Goal: Task Accomplishment & Management: Use online tool/utility

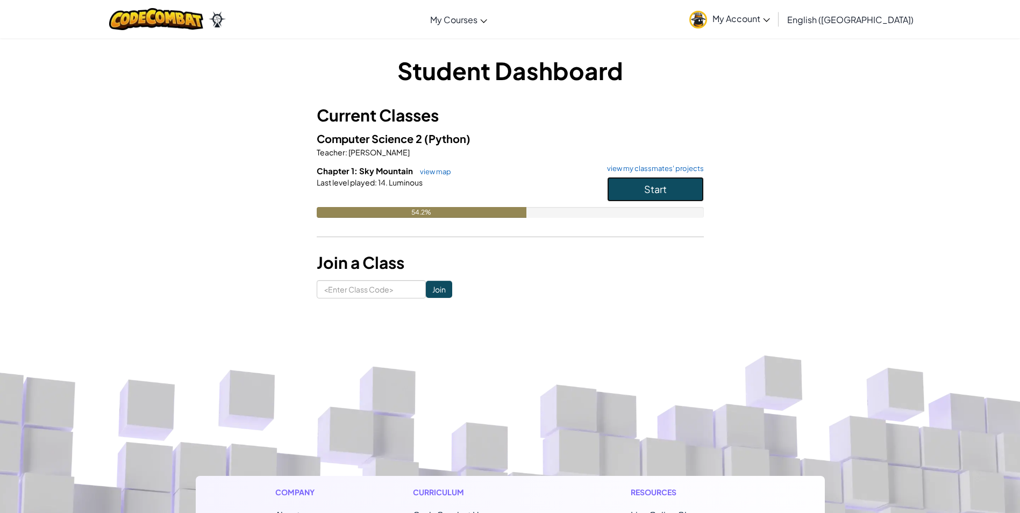
click at [653, 189] on span "Start" at bounding box center [655, 189] width 23 height 12
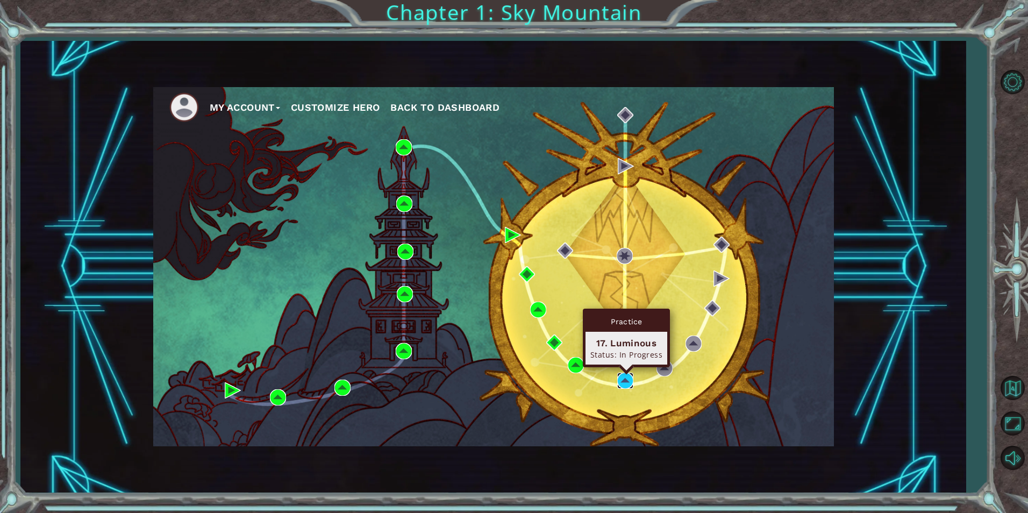
click at [620, 375] on img at bounding box center [625, 381] width 16 height 16
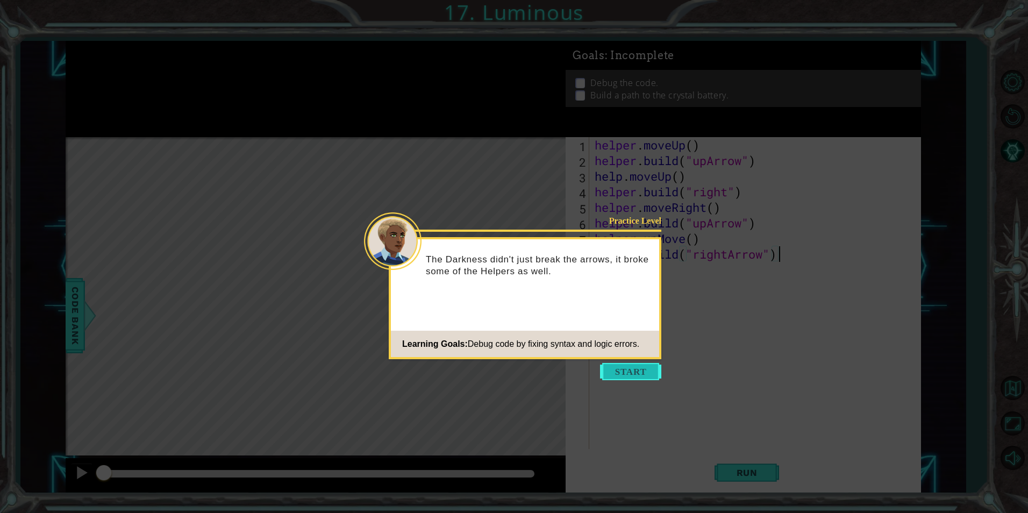
click at [629, 365] on button "Start" at bounding box center [630, 371] width 61 height 17
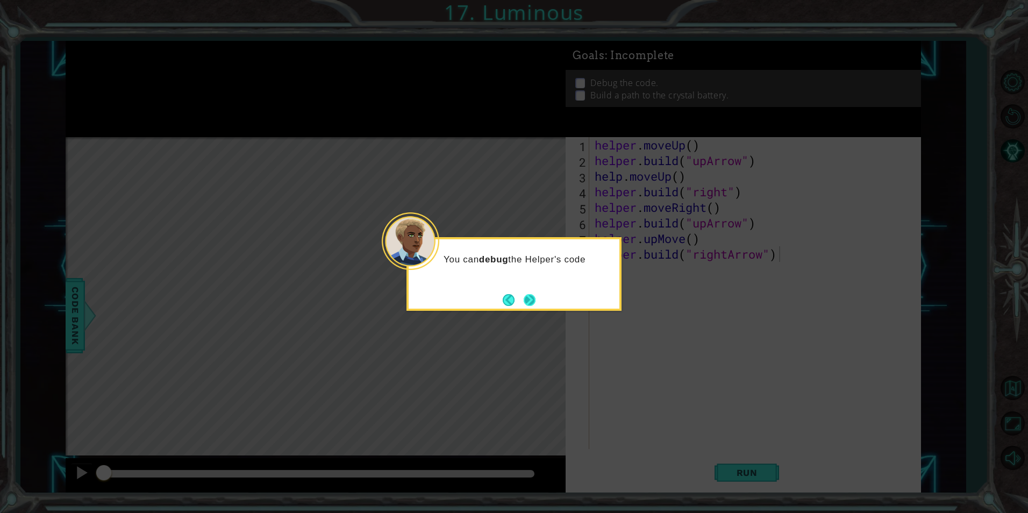
click at [529, 297] on button "Next" at bounding box center [530, 300] width 12 height 12
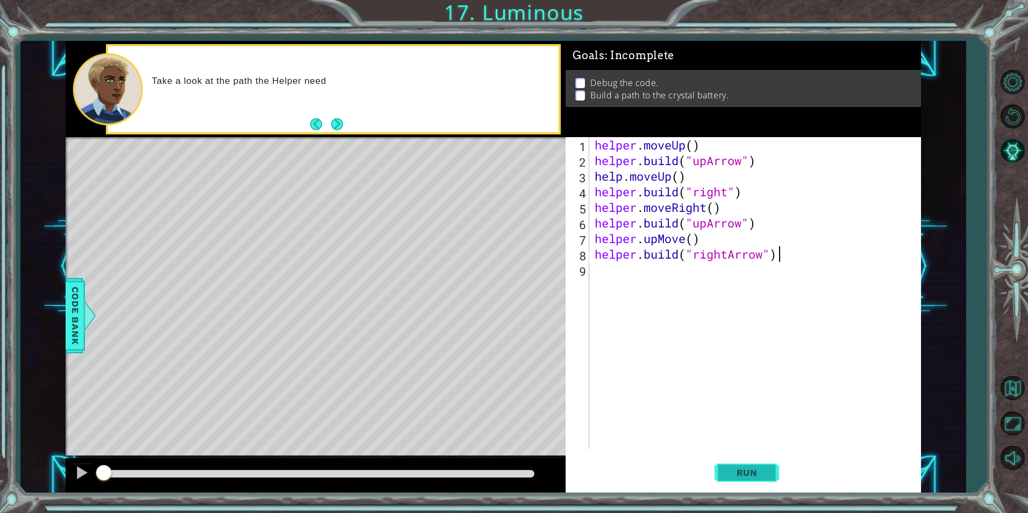
click at [752, 468] on span "Run" at bounding box center [747, 472] width 42 height 11
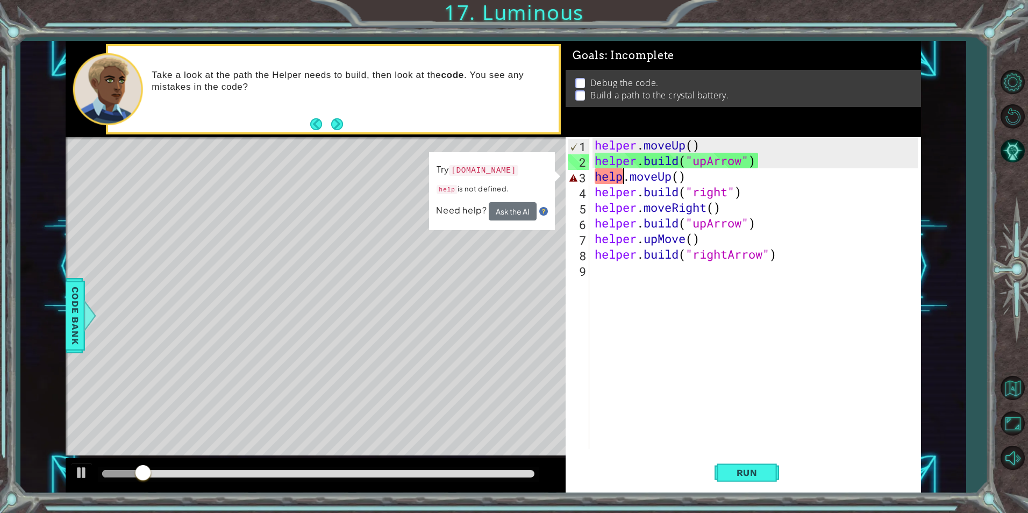
click at [623, 175] on div "helper . moveUp ( ) helper . build ( "upArrow" ) help . moveUp ( ) helper . bui…" at bounding box center [758, 308] width 330 height 343
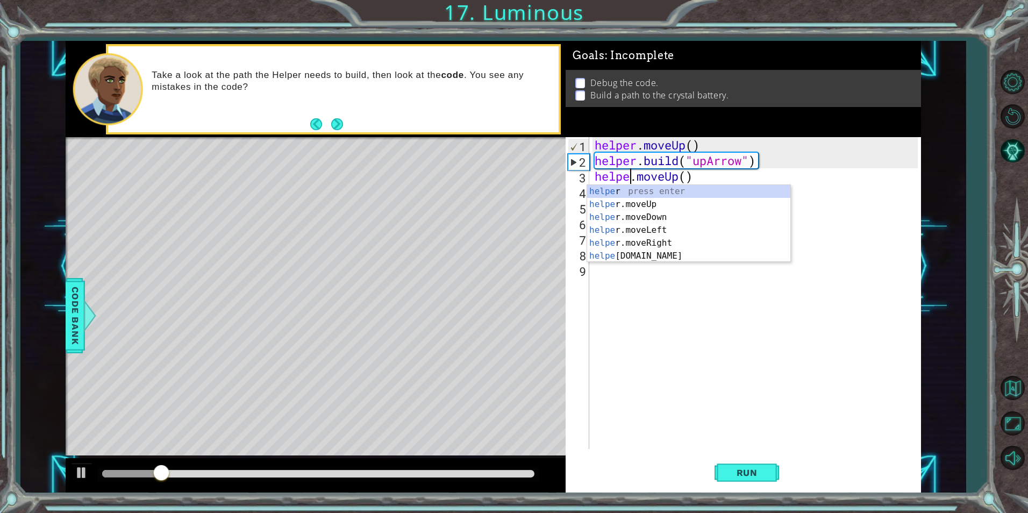
scroll to position [0, 2]
click at [725, 465] on button "Run" at bounding box center [747, 472] width 65 height 35
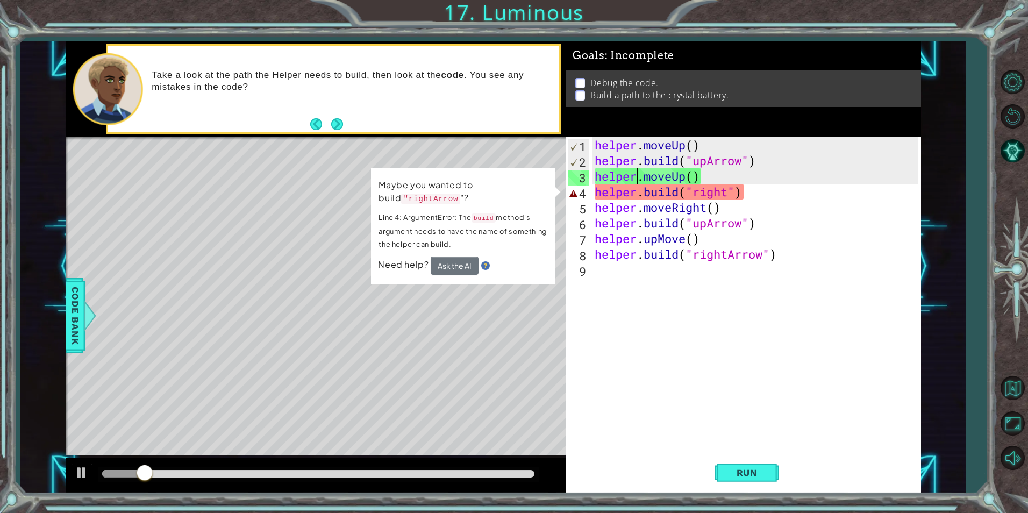
click at [729, 195] on div "helper . moveUp ( ) helper . build ( "upArrow" ) helper . moveUp ( ) helper . b…" at bounding box center [758, 308] width 330 height 343
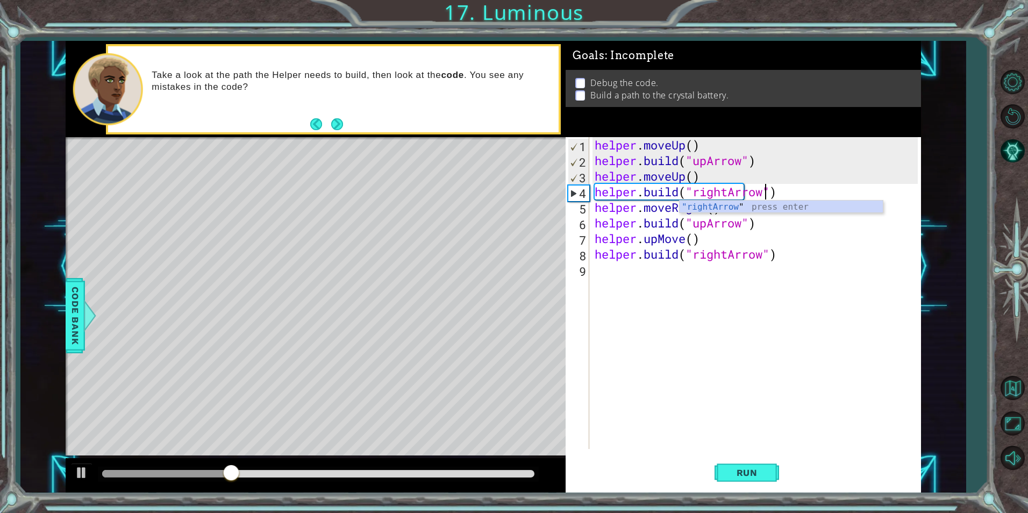
scroll to position [0, 8]
type textarea "helper.build("rightArrow")"
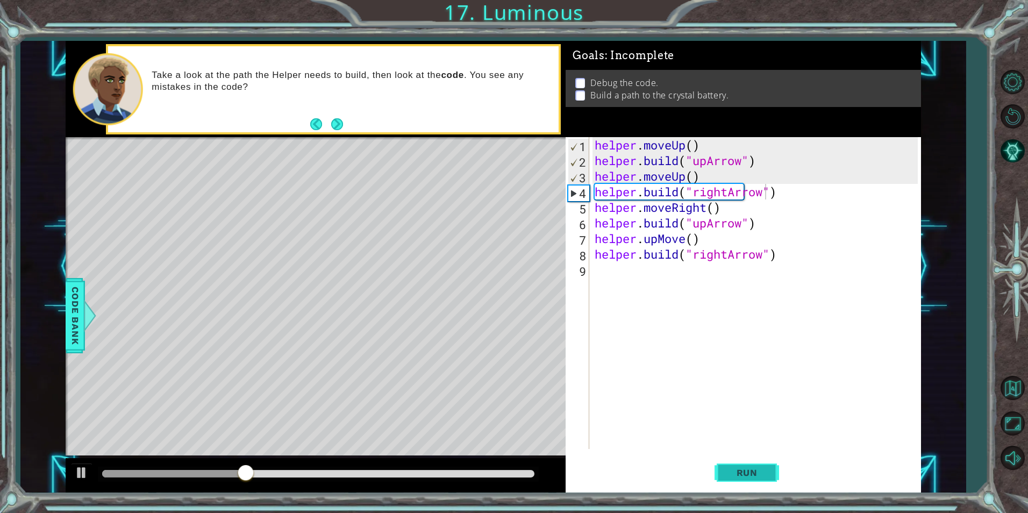
click at [740, 475] on span "Run" at bounding box center [747, 472] width 42 height 11
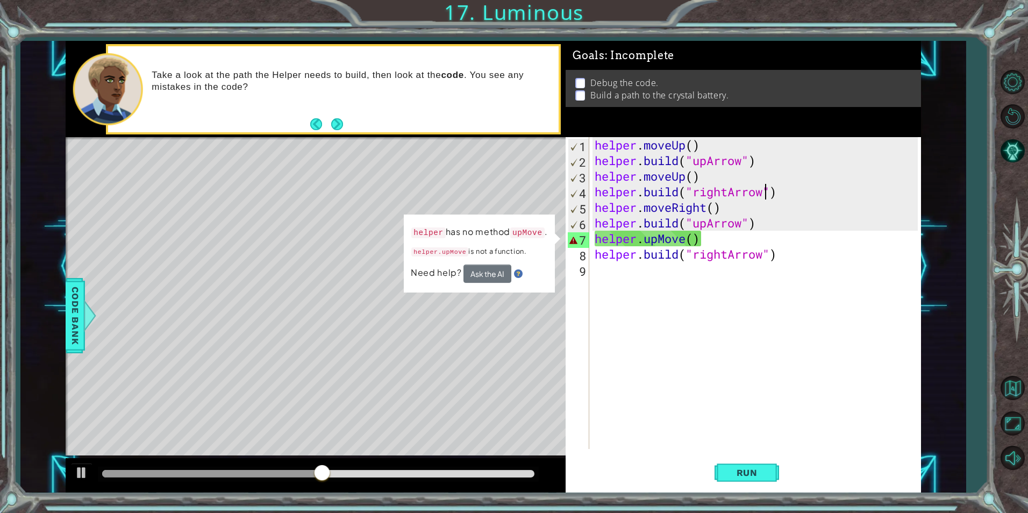
click at [497, 271] on button "Ask the AI" at bounding box center [487, 273] width 48 height 19
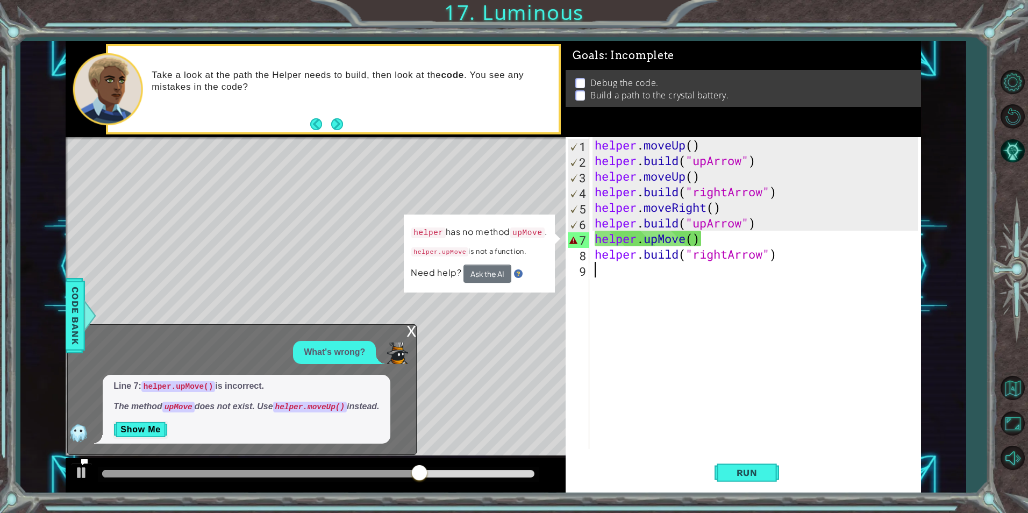
click at [336, 126] on button "Next" at bounding box center [337, 124] width 12 height 12
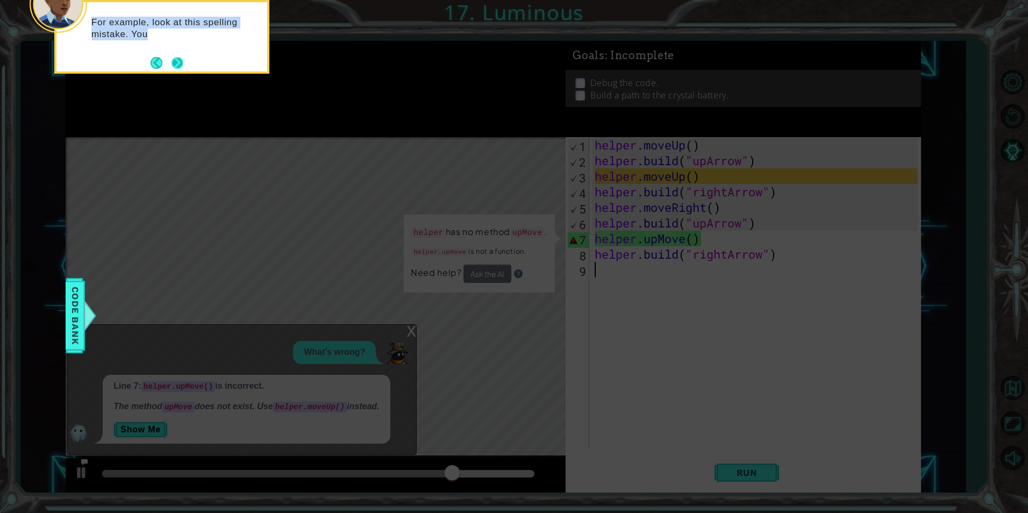
click at [184, 59] on div "For example, look at this spelling mistake. You" at bounding box center [161, 33] width 211 height 54
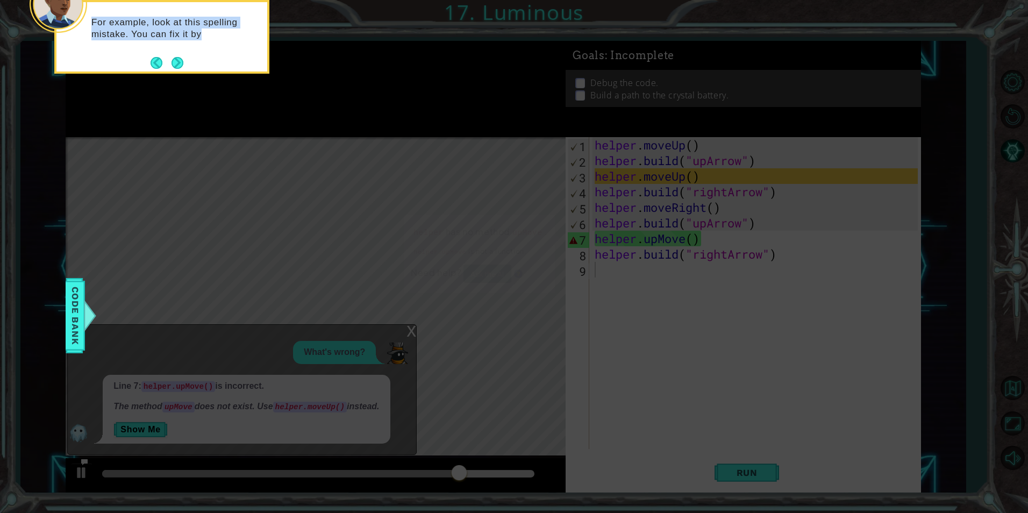
click at [184, 60] on div "For example, look at this spelling mistake. You can fix it by" at bounding box center [161, 33] width 211 height 54
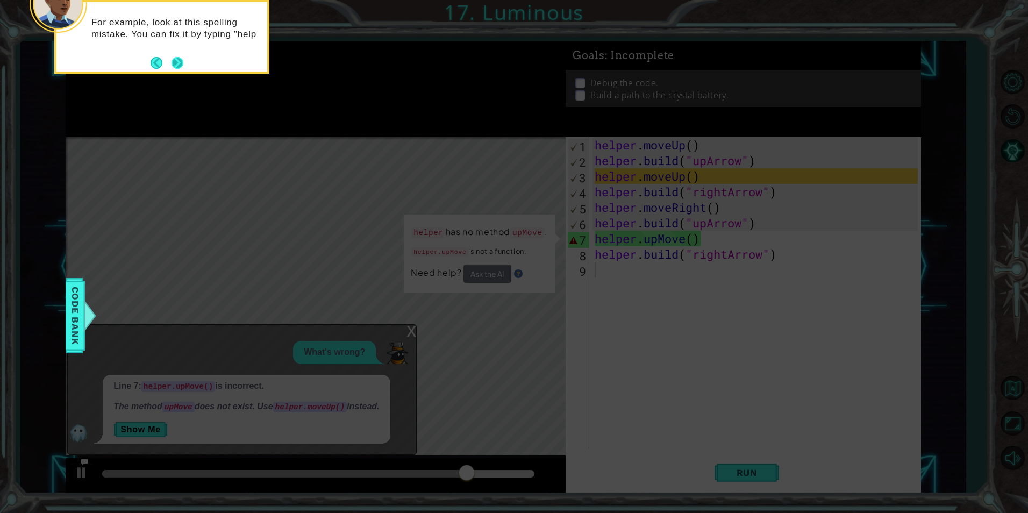
click at [181, 60] on button "Next" at bounding box center [177, 62] width 12 height 12
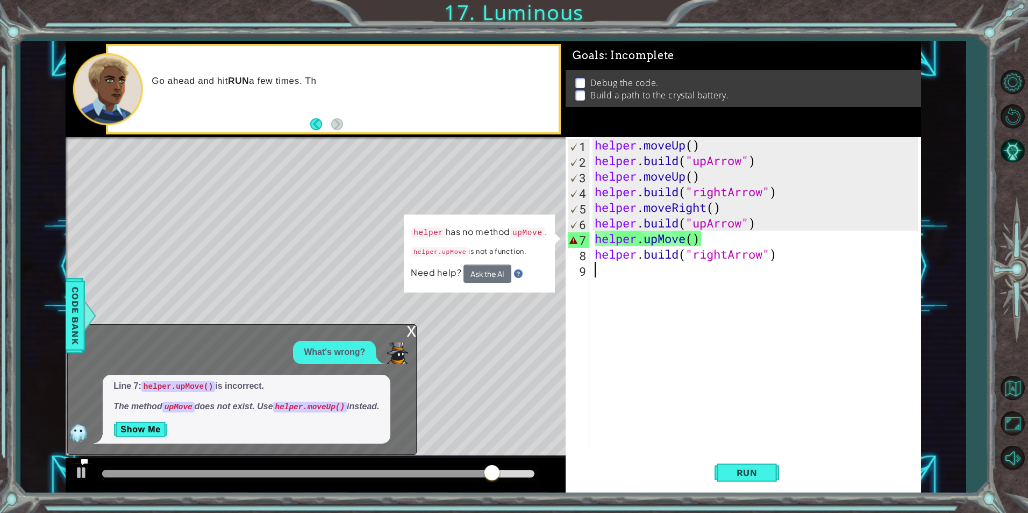
click at [411, 329] on div "x" at bounding box center [412, 330] width 10 height 11
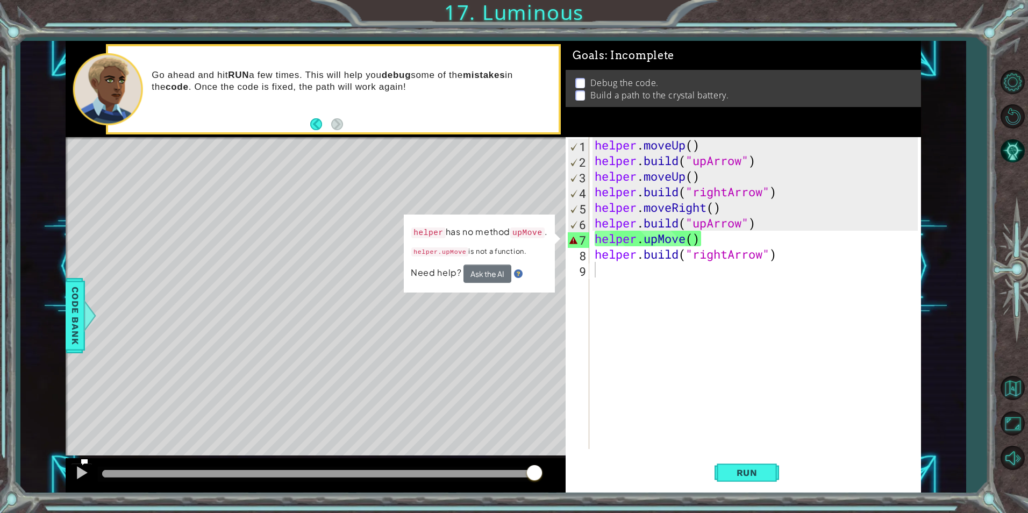
click at [604, 268] on div "helper . moveUp ( ) helper . build ( "upArrow" ) helper . moveUp ( ) helper . b…" at bounding box center [758, 308] width 330 height 343
click at [610, 252] on div "helper . moveUp ( ) helper . build ( "upArrow" ) helper . moveUp ( ) helper . b…" at bounding box center [758, 308] width 330 height 343
click at [724, 467] on button "Run" at bounding box center [747, 472] width 65 height 35
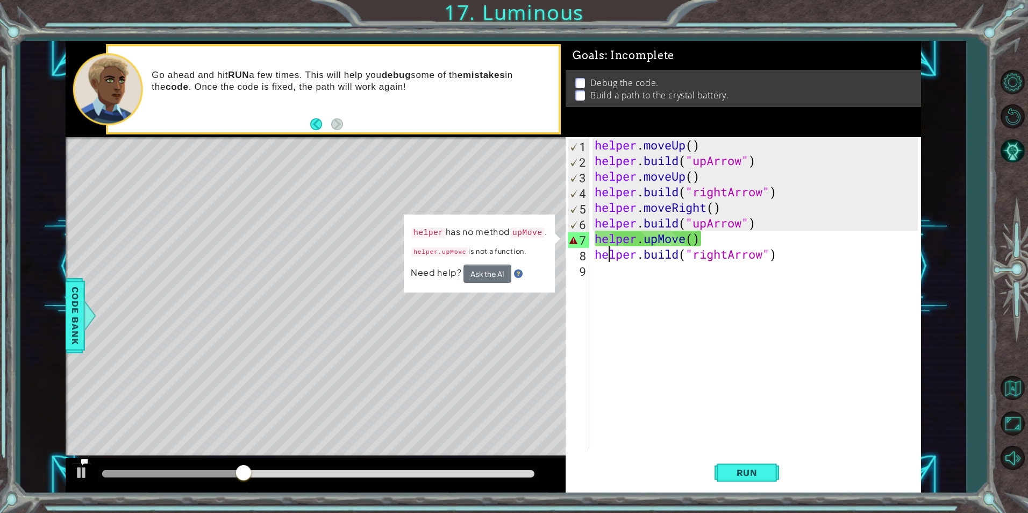
click at [686, 237] on div "helper . moveUp ( ) helper . build ( "upArrow" ) helper . moveUp ( ) helper . b…" at bounding box center [758, 308] width 330 height 343
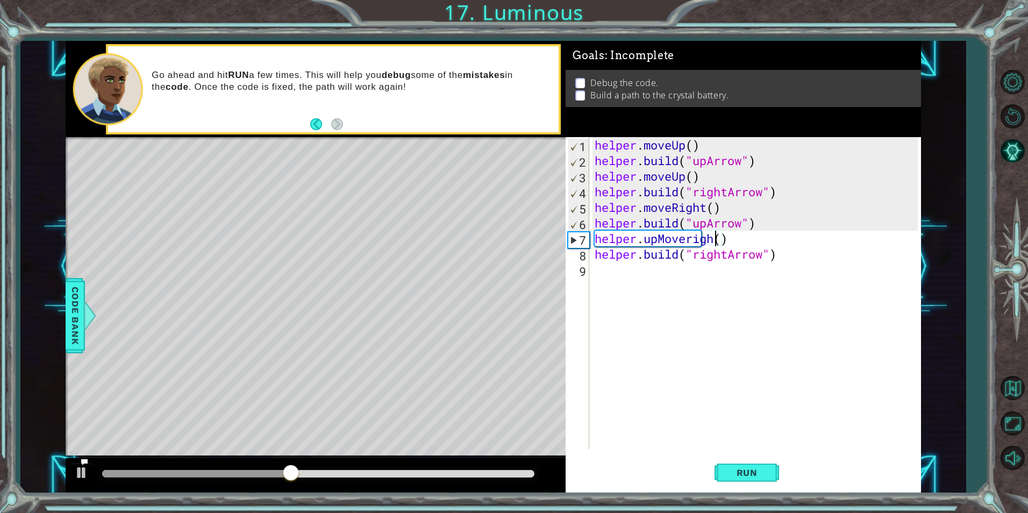
scroll to position [0, 6]
click at [666, 238] on div "helper . moveUp ( ) helper . build ( "upArrow" ) helper . moveUp ( ) helper . b…" at bounding box center [758, 308] width 330 height 343
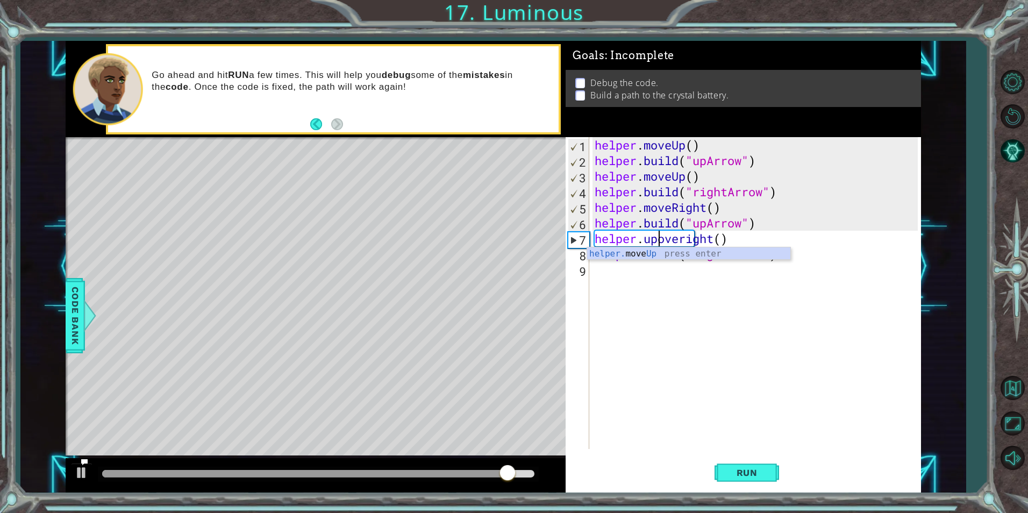
scroll to position [0, 5]
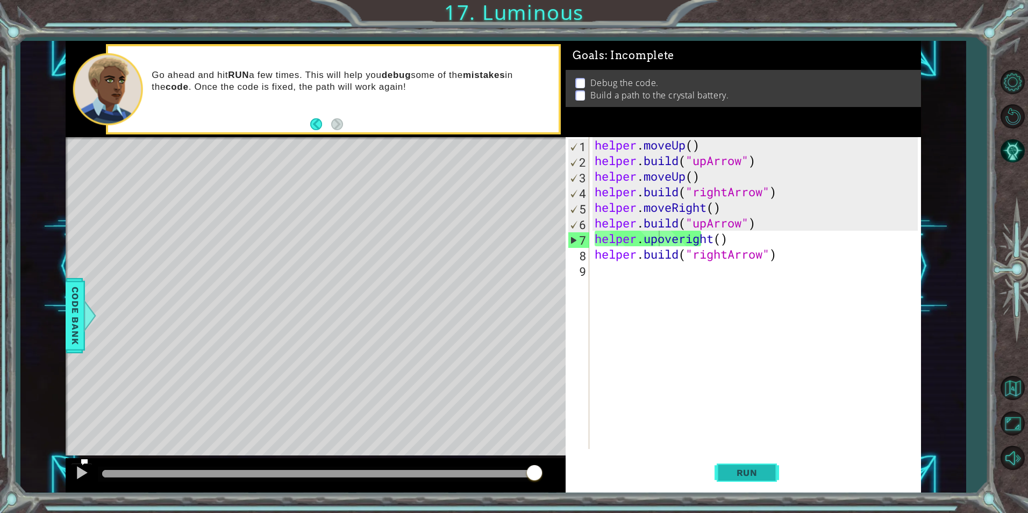
click at [757, 474] on span "Run" at bounding box center [747, 472] width 42 height 11
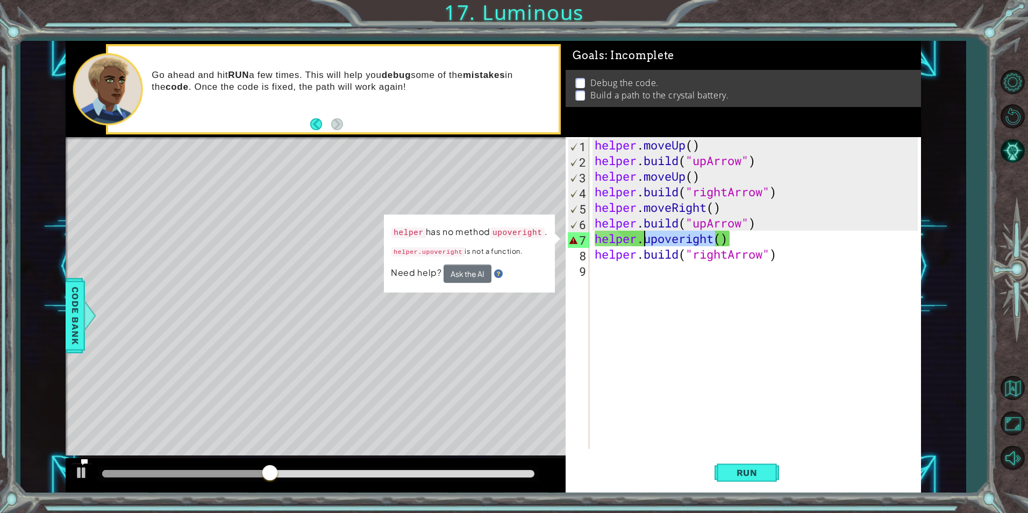
drag, startPoint x: 712, startPoint y: 240, endPoint x: 647, endPoint y: 243, distance: 65.6
click at [647, 243] on div "helper . moveUp ( ) helper . build ( "upArrow" ) helper . moveUp ( ) helper . b…" at bounding box center [758, 308] width 330 height 343
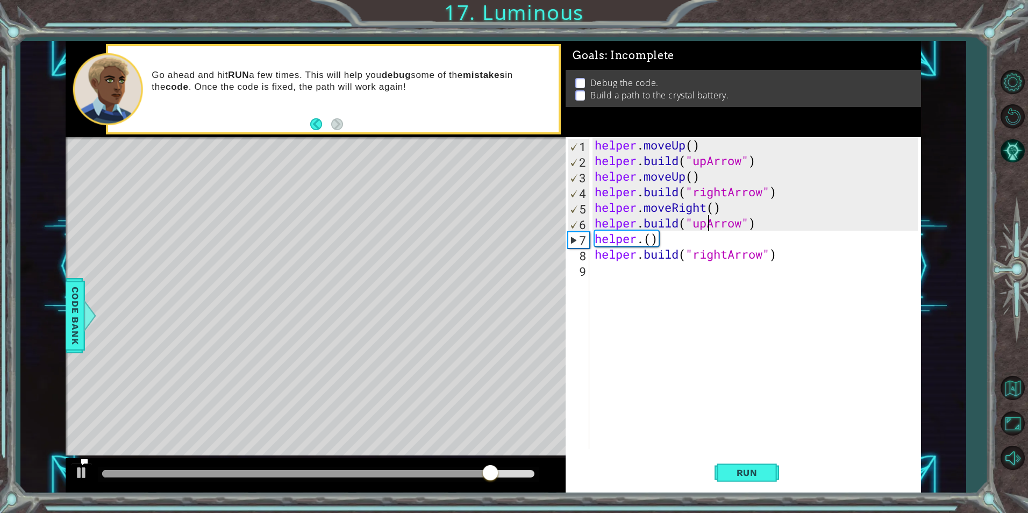
click at [707, 226] on div "helper . moveUp ( ) helper . build ( "upArrow" ) helper . moveUp ( ) helper . b…" at bounding box center [758, 308] width 330 height 343
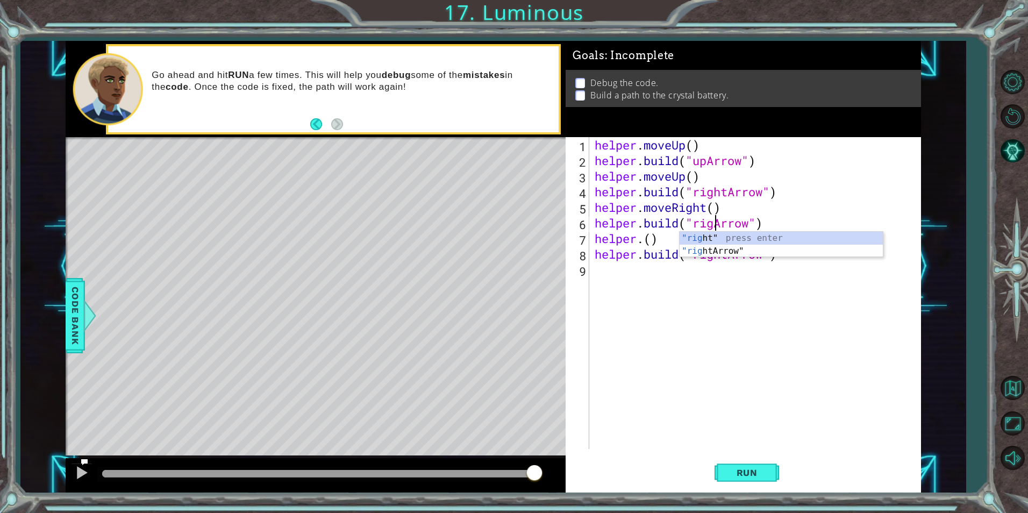
scroll to position [0, 6]
click at [652, 243] on div "helper . moveUp ( ) helper . build ( "upArrow" ) helper . moveUp ( ) helper . b…" at bounding box center [758, 308] width 330 height 343
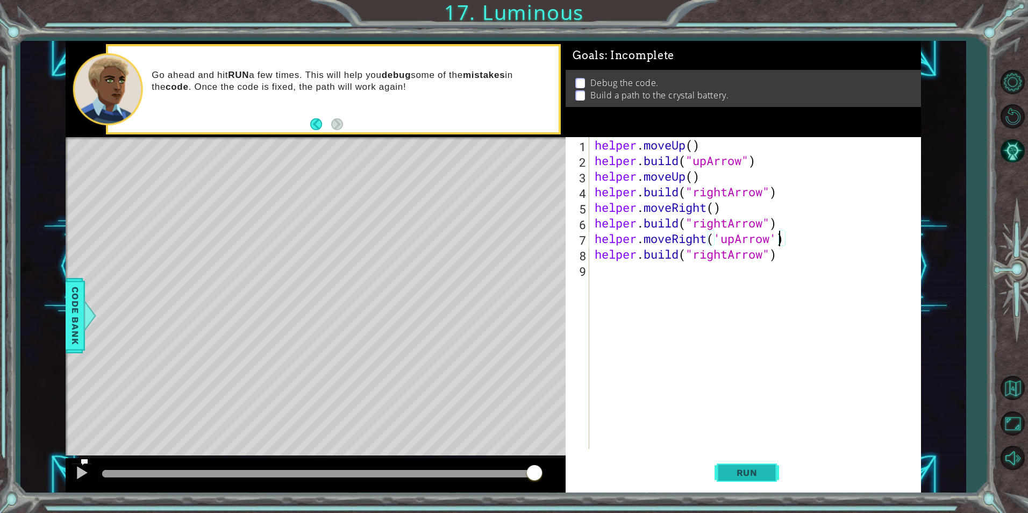
click at [754, 466] on button "Run" at bounding box center [747, 472] width 65 height 35
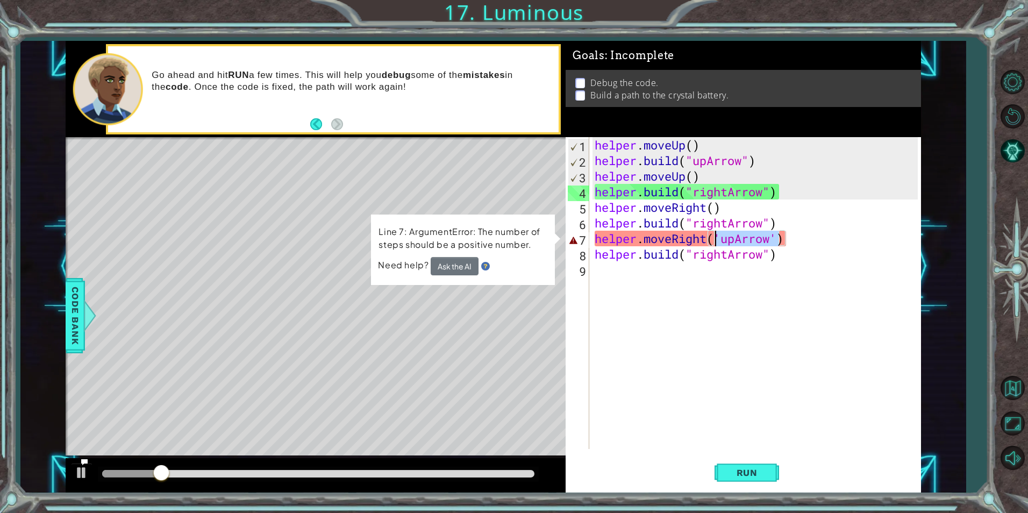
drag, startPoint x: 778, startPoint y: 240, endPoint x: 717, endPoint y: 232, distance: 61.3
click at [717, 232] on div "helper . moveUp ( ) helper . build ( "upArrow" ) helper . moveUp ( ) helper . b…" at bounding box center [758, 308] width 330 height 343
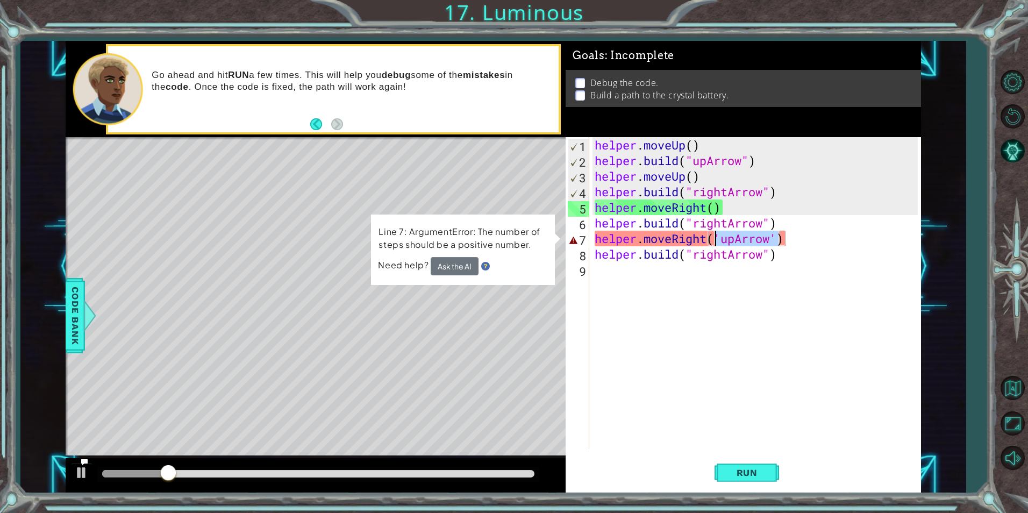
type textarea "helper.moveRight()"
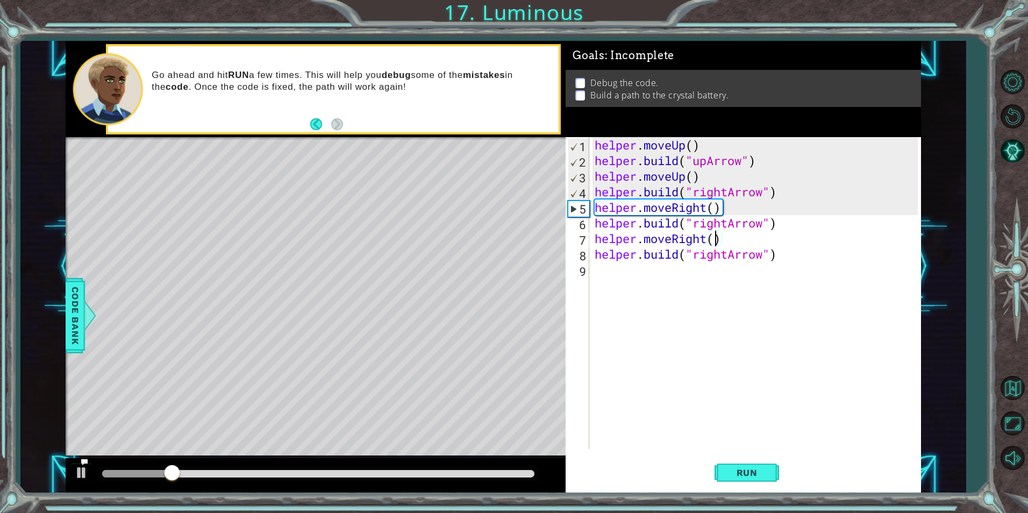
scroll to position [0, 5]
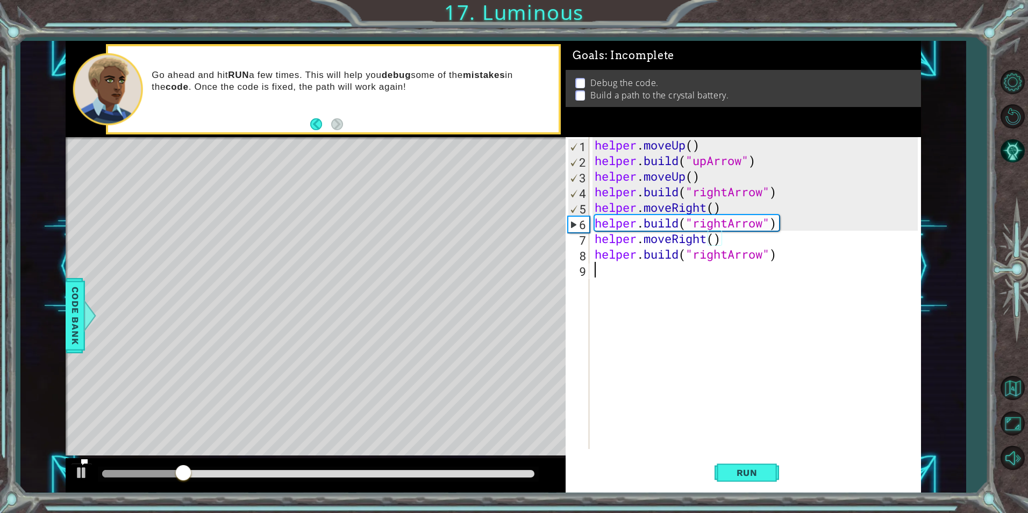
click at [750, 355] on div "helper . moveUp ( ) helper . build ( "upArrow" ) helper . moveUp ( ) helper . b…" at bounding box center [758, 308] width 330 height 343
click at [752, 474] on span "Run" at bounding box center [747, 472] width 42 height 11
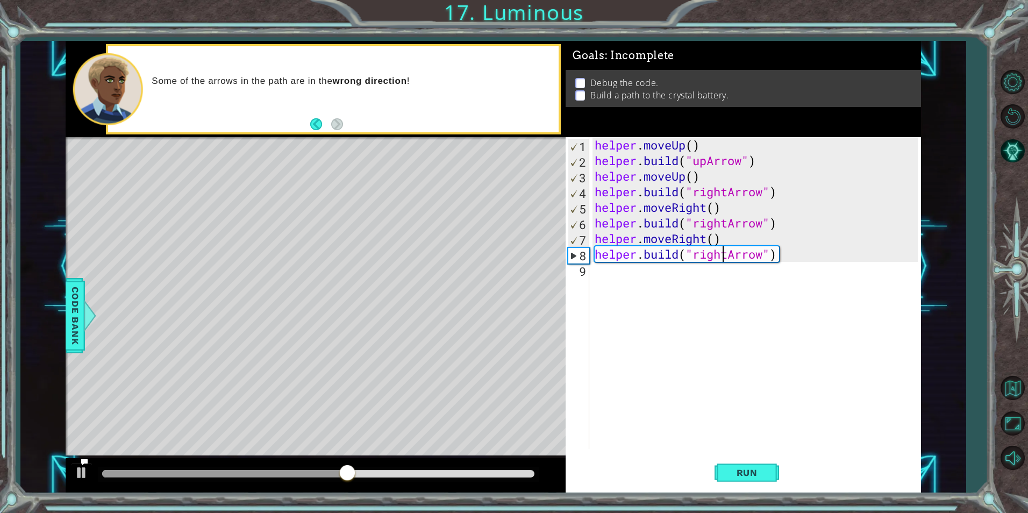
click at [726, 257] on div "helper . moveUp ( ) helper . build ( "upArrow" ) helper . moveUp ( ) helper . b…" at bounding box center [758, 308] width 330 height 343
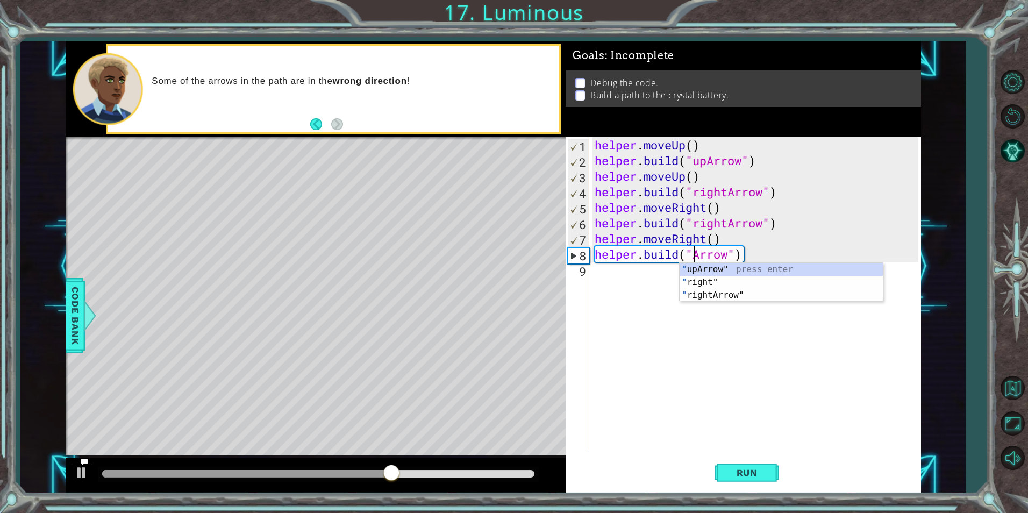
scroll to position [0, 5]
type textarea "helper.build("upArrow")"
click at [743, 464] on button "Run" at bounding box center [747, 472] width 65 height 35
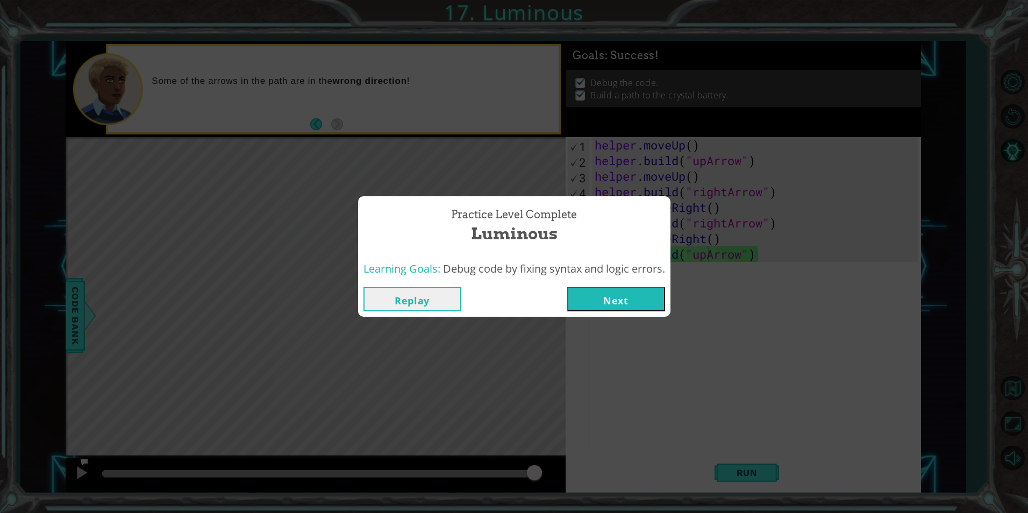
click at [584, 299] on button "Next" at bounding box center [616, 299] width 98 height 24
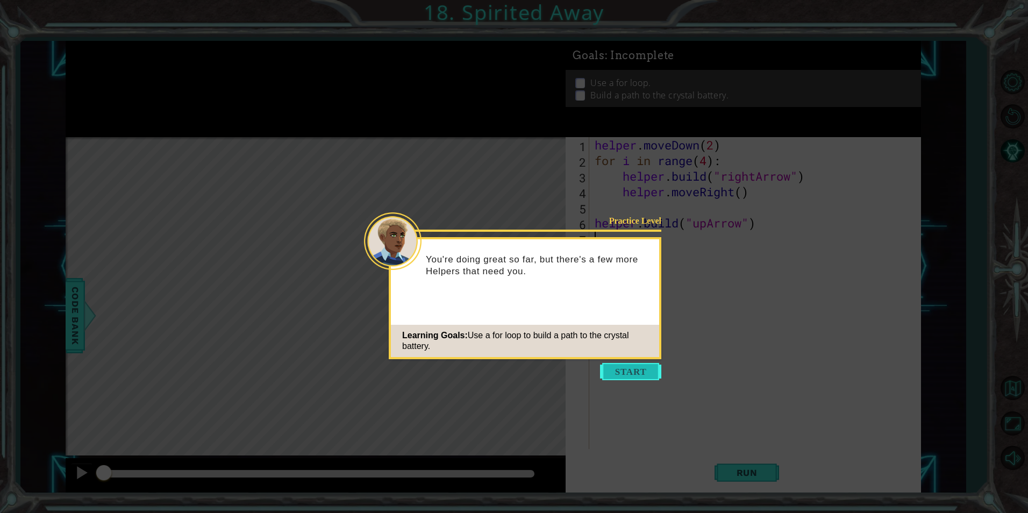
click at [641, 365] on button "Start" at bounding box center [630, 371] width 61 height 17
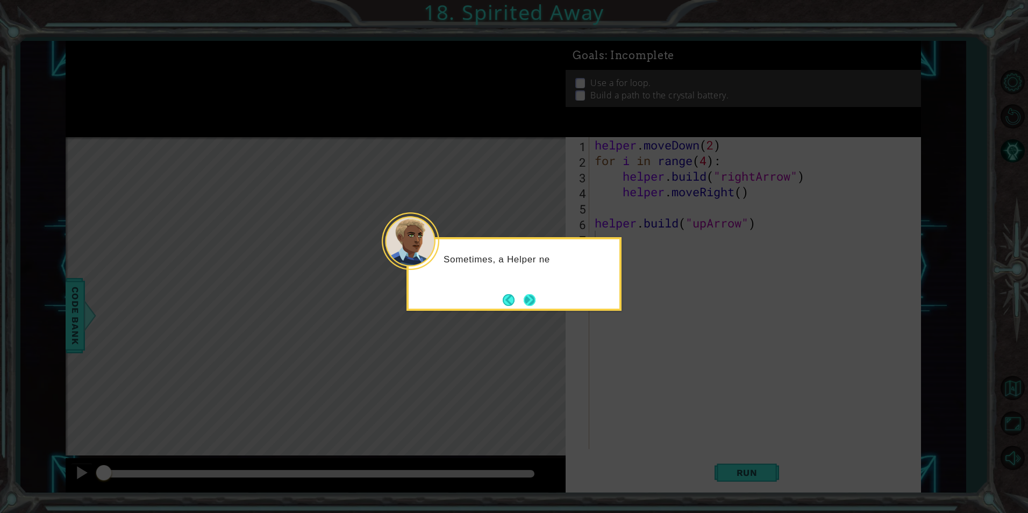
click at [534, 302] on button "Next" at bounding box center [530, 300] width 12 height 12
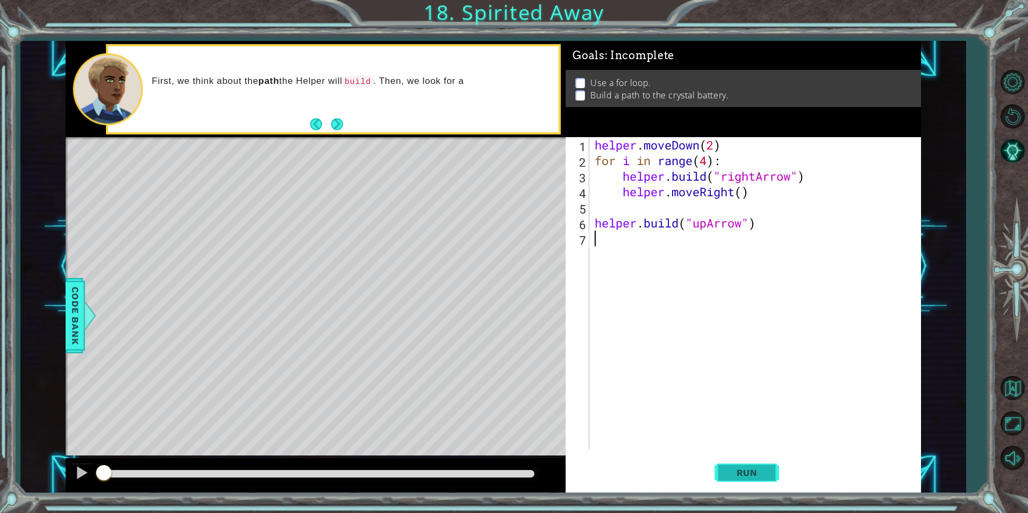
click at [761, 474] on span "Run" at bounding box center [747, 472] width 42 height 11
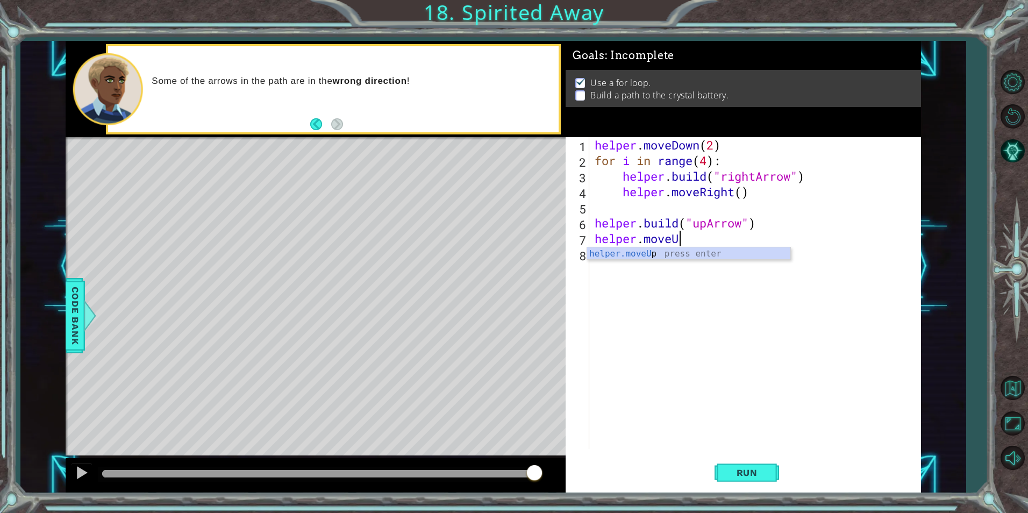
scroll to position [0, 4]
type textarea "helper.moveUp()"
type textarea "helper.build('upArrow)"
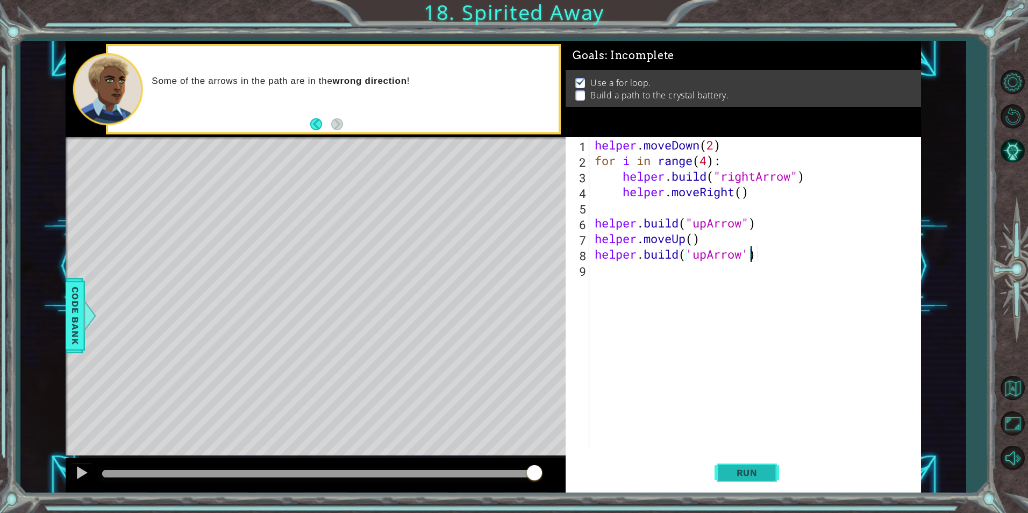
type textarea "helper.build('upArrow')"
click at [745, 469] on span "Run" at bounding box center [747, 472] width 42 height 11
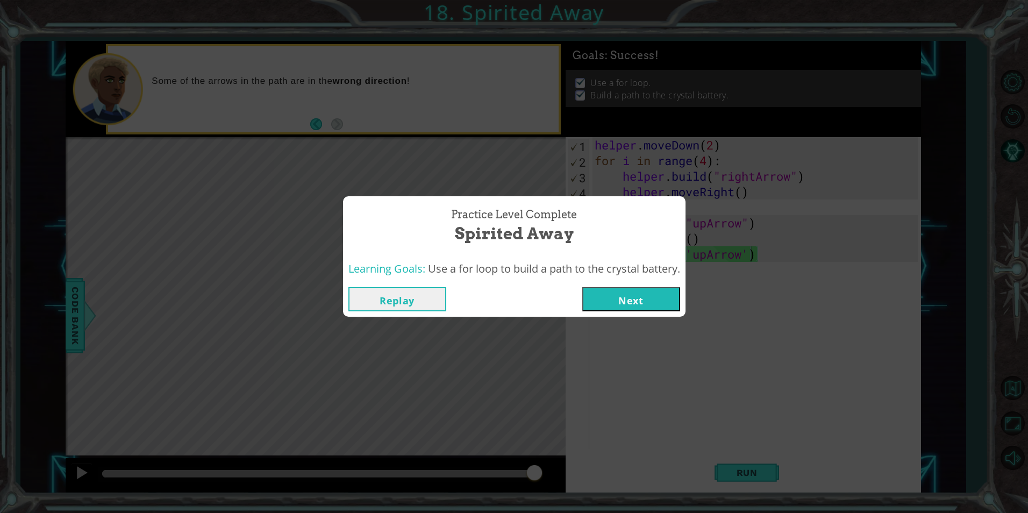
click at [592, 294] on button "Next" at bounding box center [631, 299] width 98 height 24
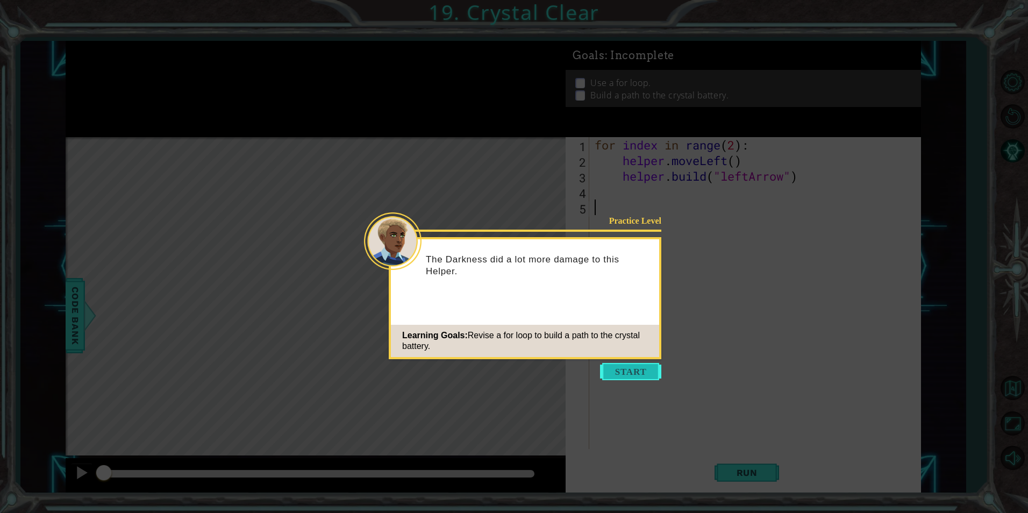
click at [620, 373] on button "Start" at bounding box center [630, 371] width 61 height 17
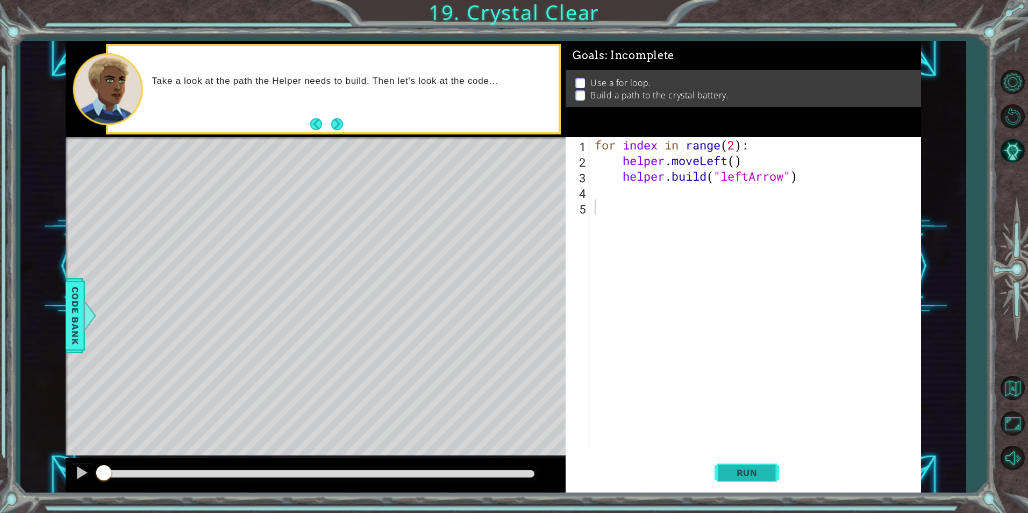
click at [745, 472] on span "Run" at bounding box center [747, 472] width 42 height 11
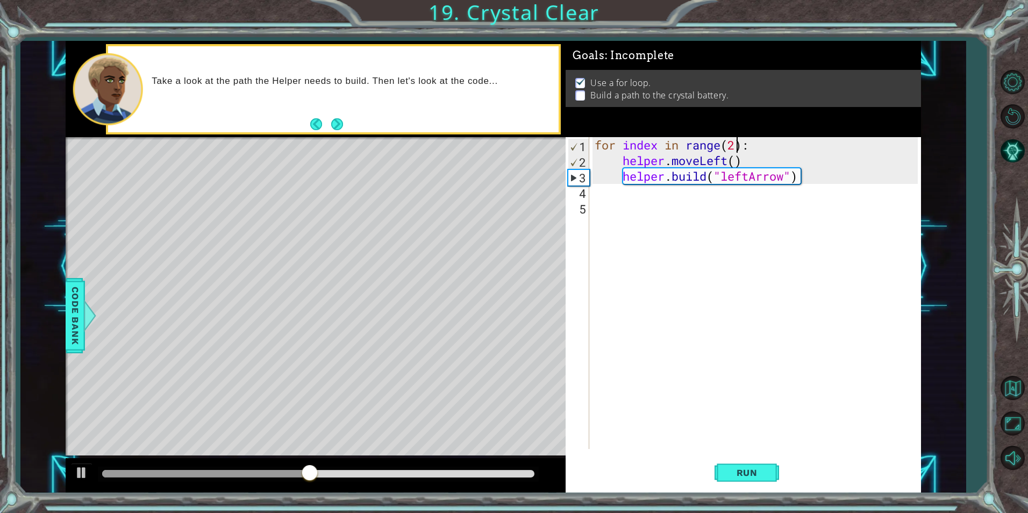
click at [737, 147] on div "for index in range ( 2 ) : helper . moveLeft ( ) helper . build ( "leftArrow" )" at bounding box center [758, 308] width 330 height 343
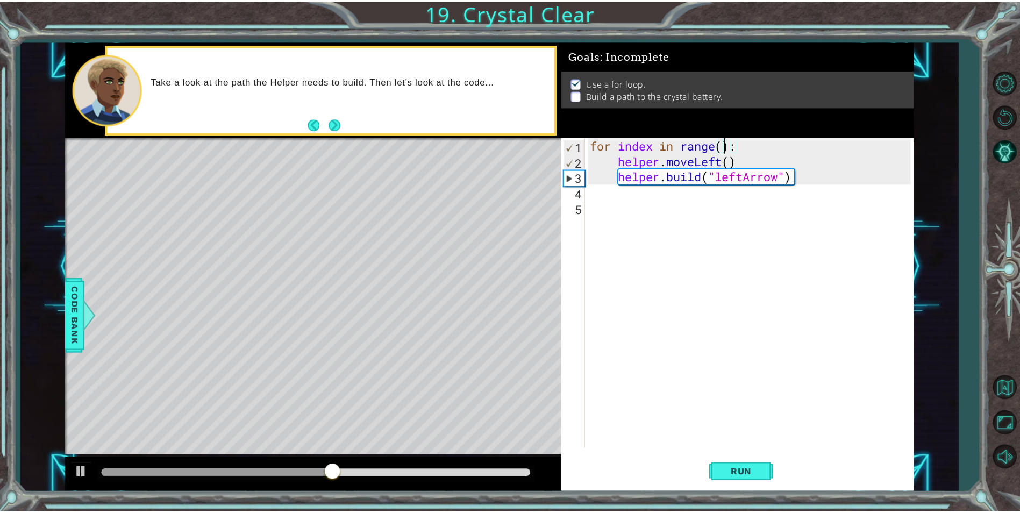
scroll to position [0, 6]
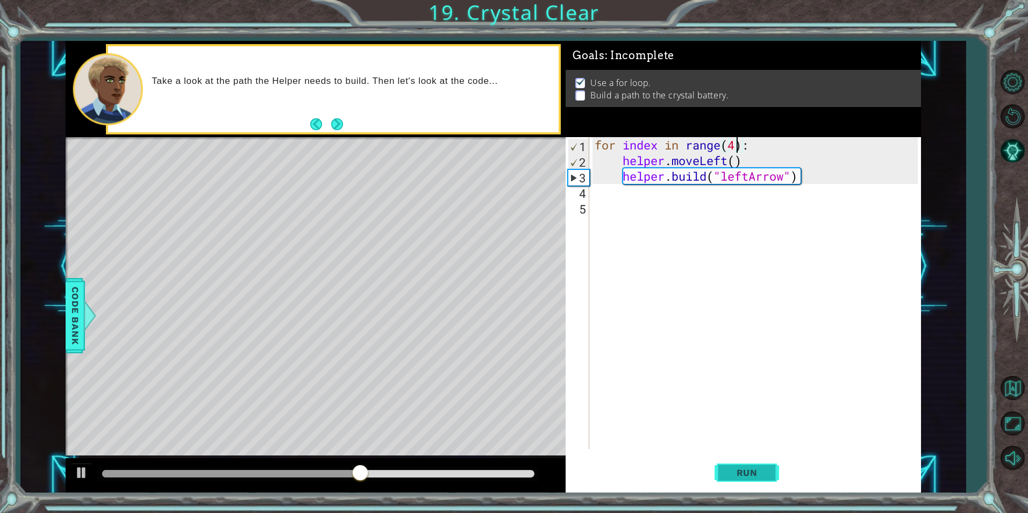
type textarea "for index in range(4):"
click at [726, 477] on span "Run" at bounding box center [747, 472] width 42 height 11
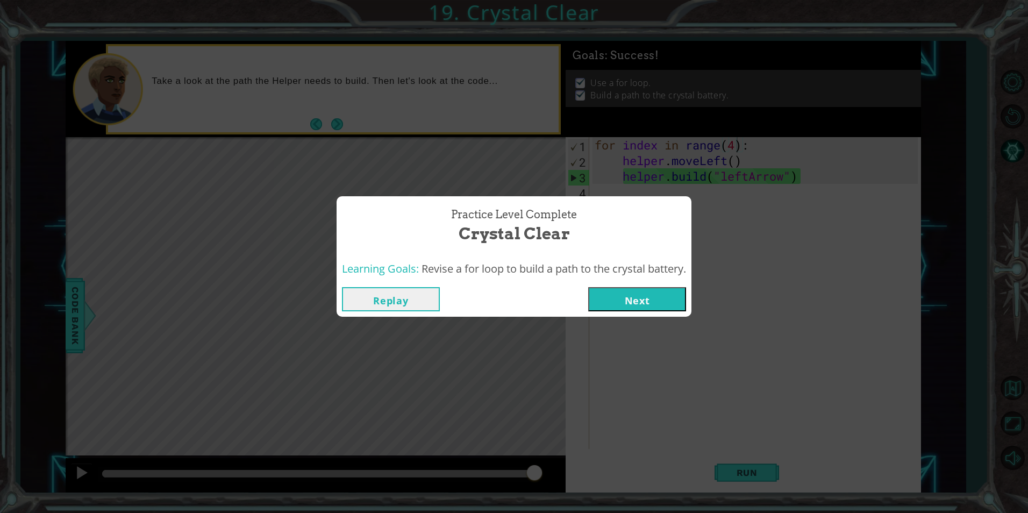
click at [649, 311] on button "Next" at bounding box center [637, 299] width 98 height 24
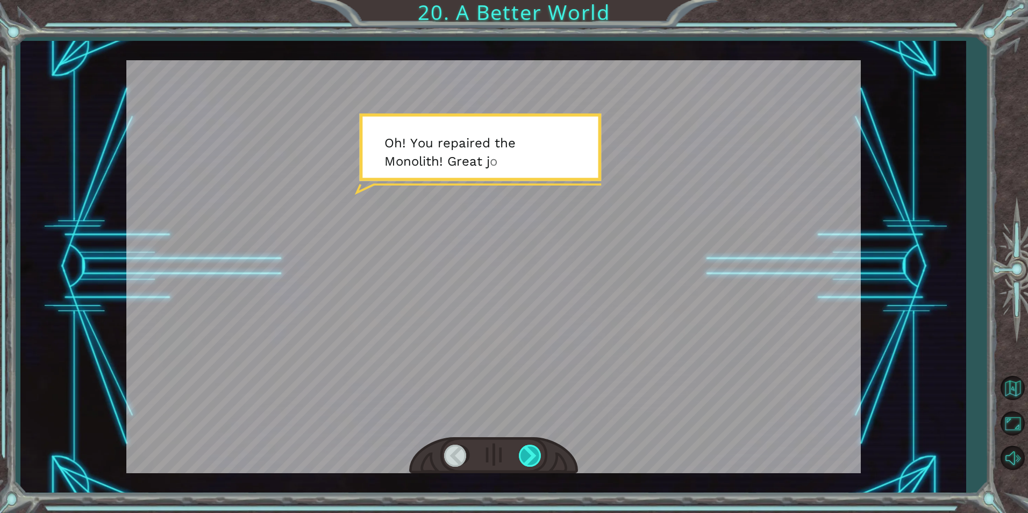
click at [530, 452] on div at bounding box center [531, 456] width 24 height 22
click at [530, 451] on div at bounding box center [531, 456] width 24 height 22
click at [530, 447] on div at bounding box center [531, 456] width 24 height 22
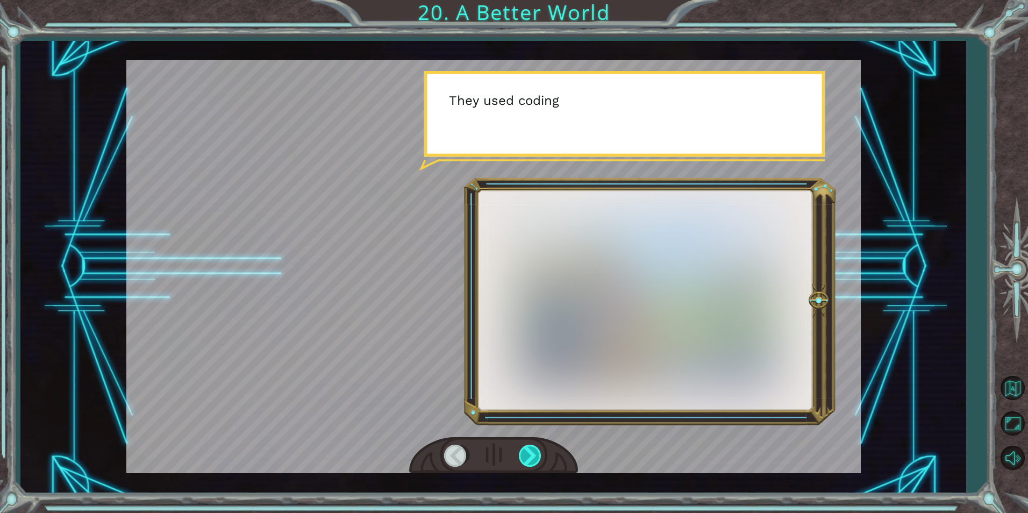
click at [530, 447] on div at bounding box center [531, 456] width 24 height 22
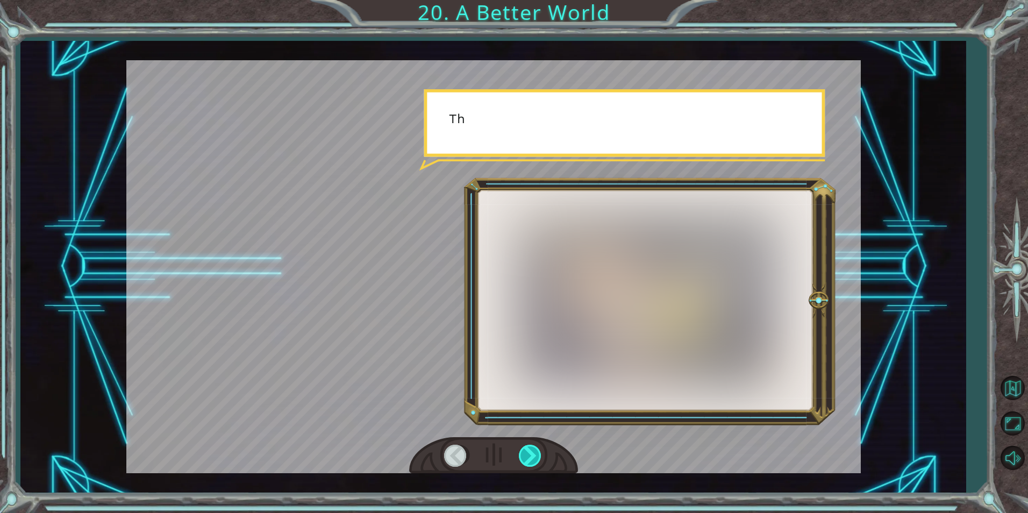
click at [530, 447] on div at bounding box center [531, 456] width 24 height 22
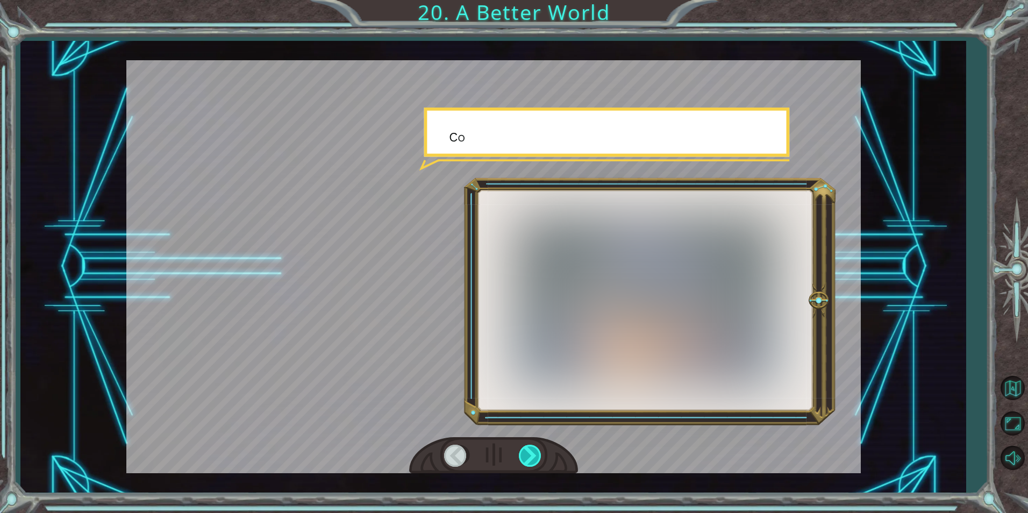
click at [530, 447] on div at bounding box center [531, 456] width 24 height 22
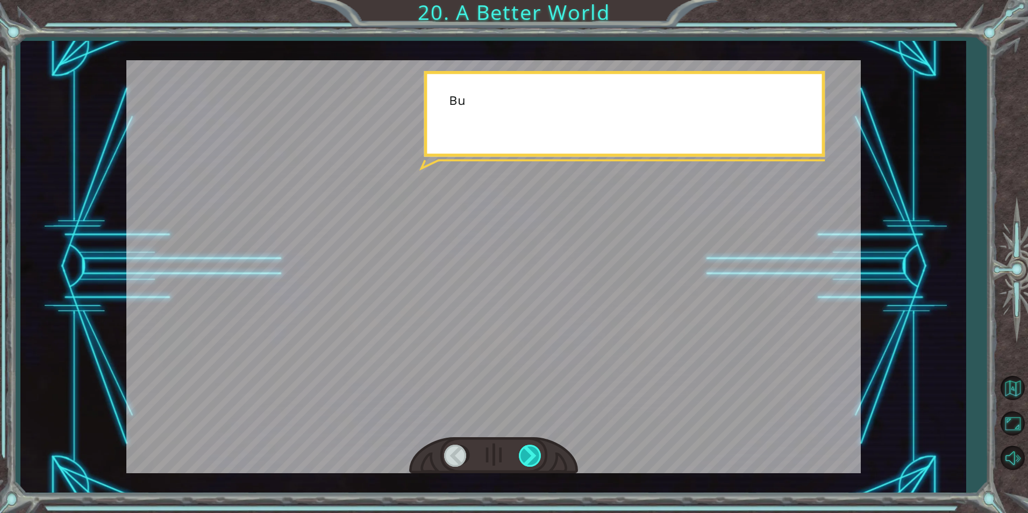
click at [530, 447] on div at bounding box center [531, 456] width 24 height 22
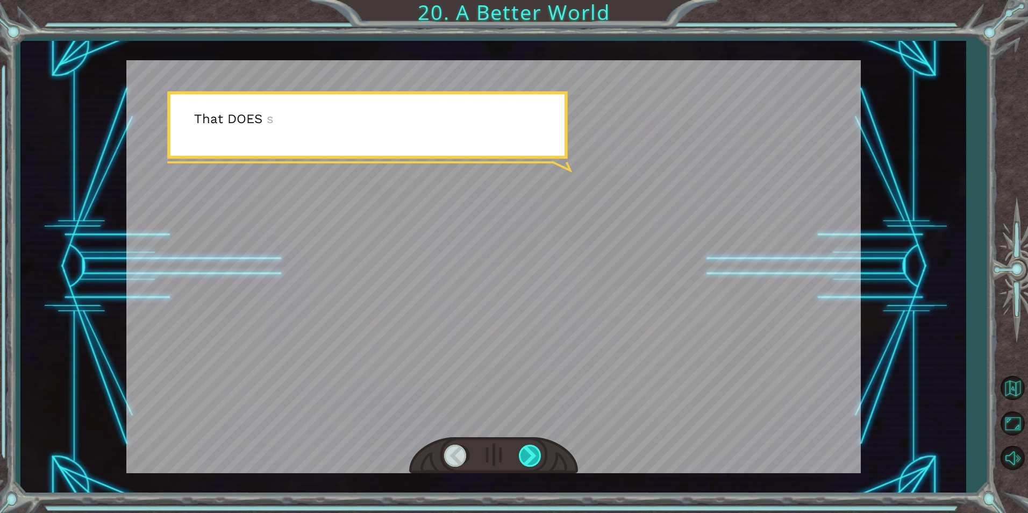
click at [530, 447] on div at bounding box center [531, 456] width 24 height 22
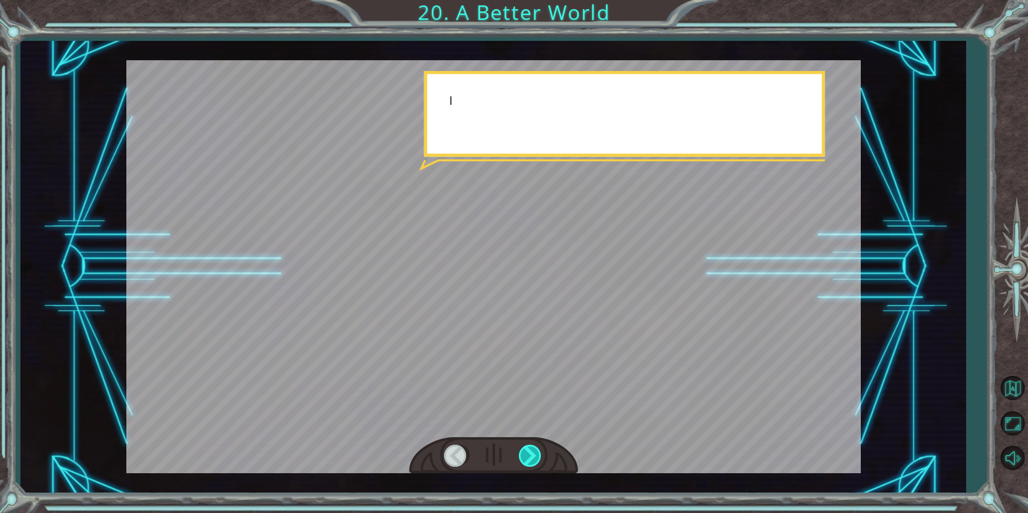
click at [530, 447] on div at bounding box center [531, 456] width 24 height 22
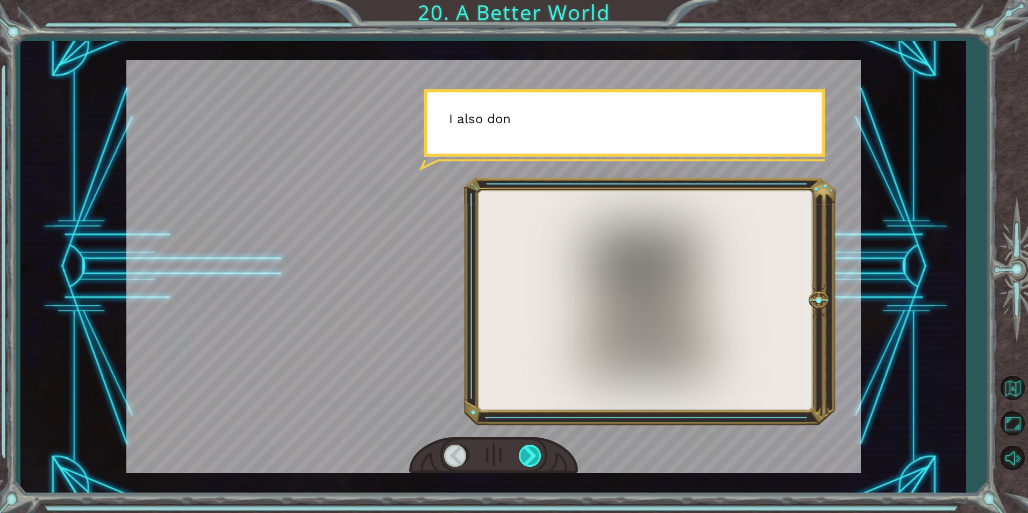
click at [530, 447] on div at bounding box center [531, 456] width 24 height 22
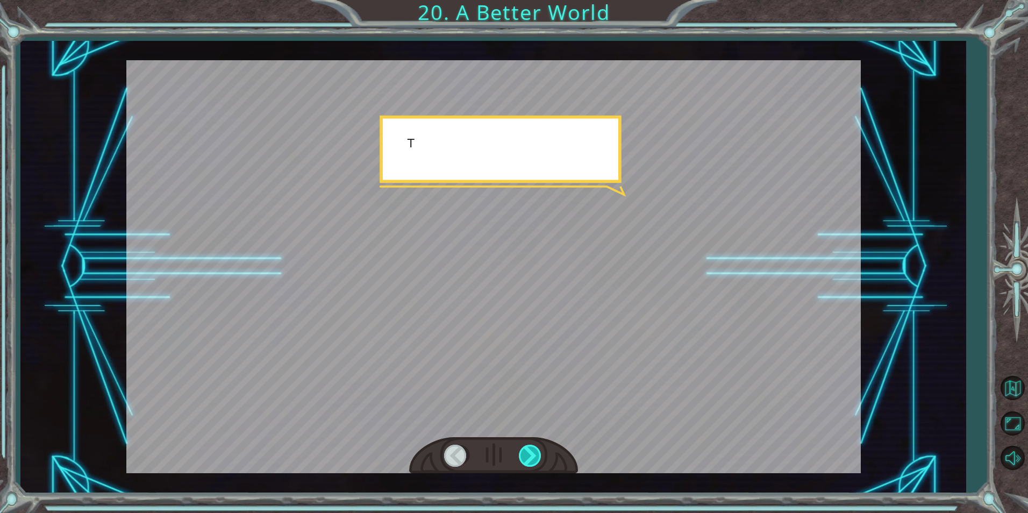
click at [530, 447] on div at bounding box center [531, 456] width 24 height 22
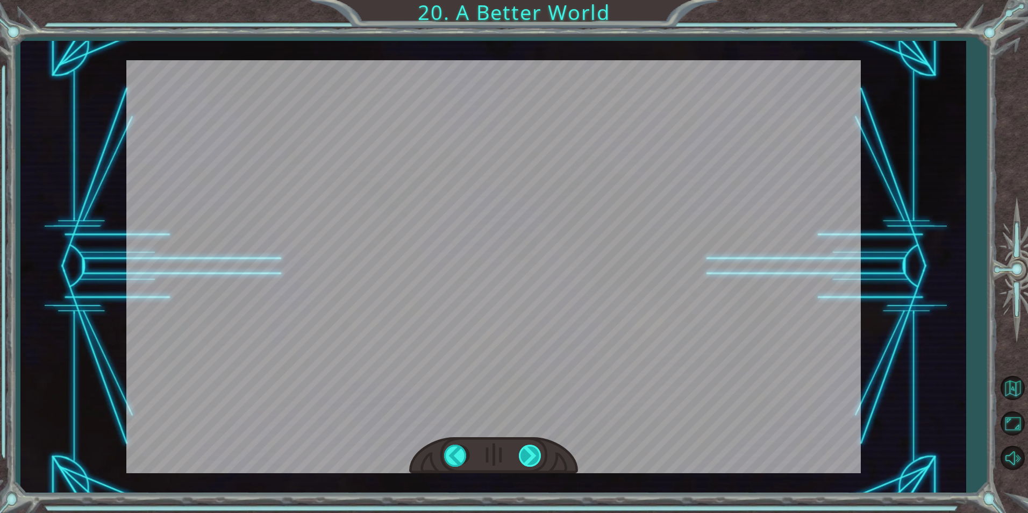
click at [530, 0] on div "O h ! Y o u r e p a i r e d t h e M o n o l i t h ! G r e a t j o b ! A n d i t…" at bounding box center [514, 0] width 1028 height 0
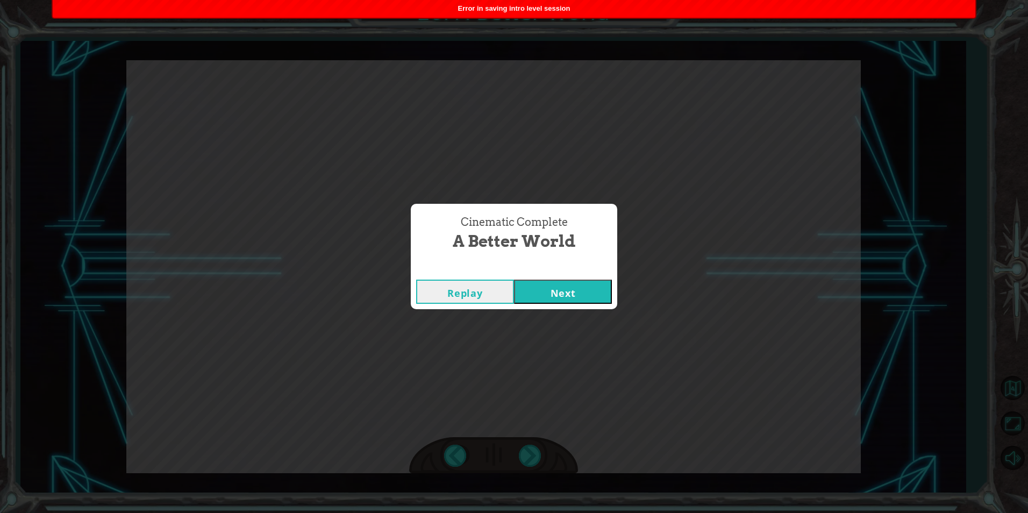
click at [553, 294] on button "Next" at bounding box center [563, 292] width 98 height 24
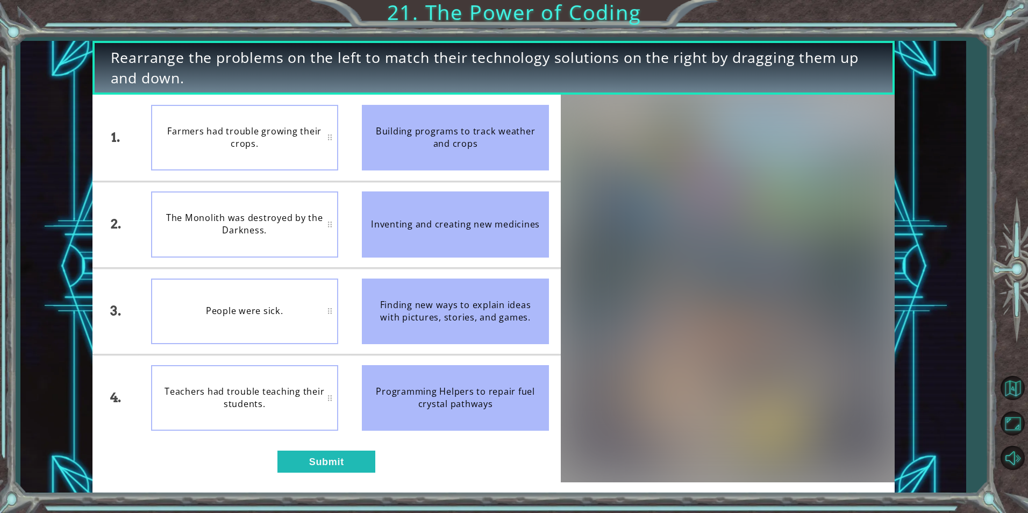
drag, startPoint x: 490, startPoint y: 148, endPoint x: 307, endPoint y: 149, distance: 183.4
click at [347, 150] on div "1. 2. 3. 4. Farmers had trouble growing their crops. The Monolith was destroyed…" at bounding box center [326, 268] width 469 height 346
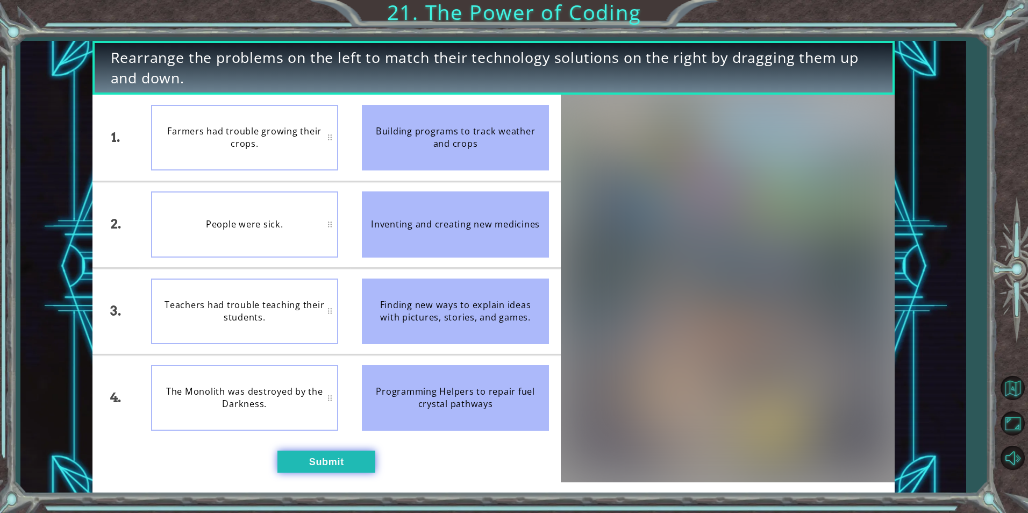
click at [303, 457] on button "Submit" at bounding box center [326, 462] width 98 height 22
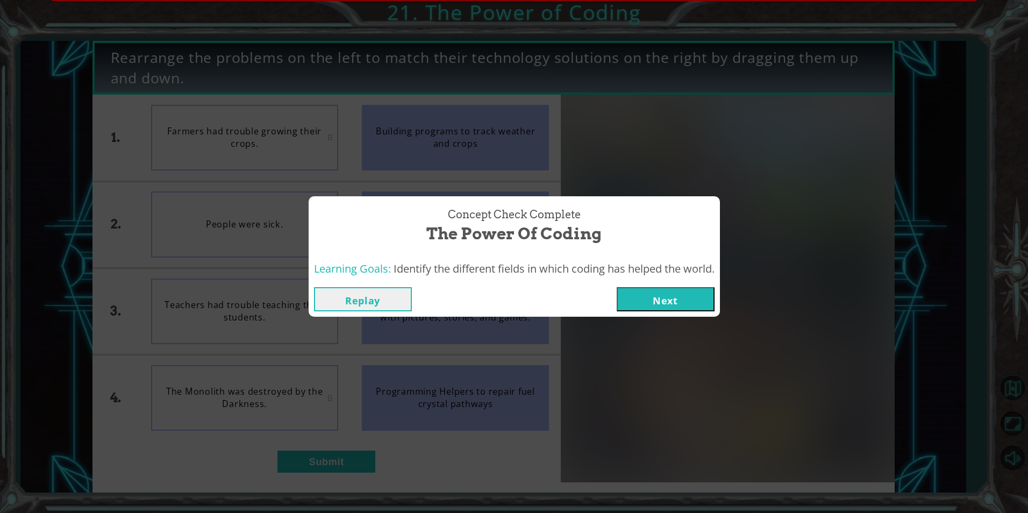
click at [305, 463] on div "Concept Check Complete The Power of Coding Learning Goals: Identify the differe…" at bounding box center [514, 256] width 1028 height 513
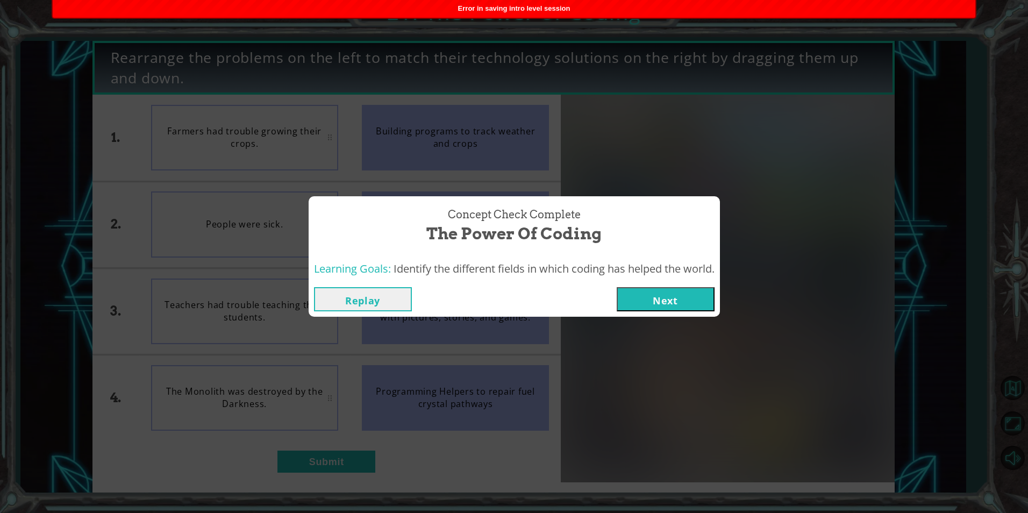
click at [670, 305] on button "Next" at bounding box center [666, 299] width 98 height 24
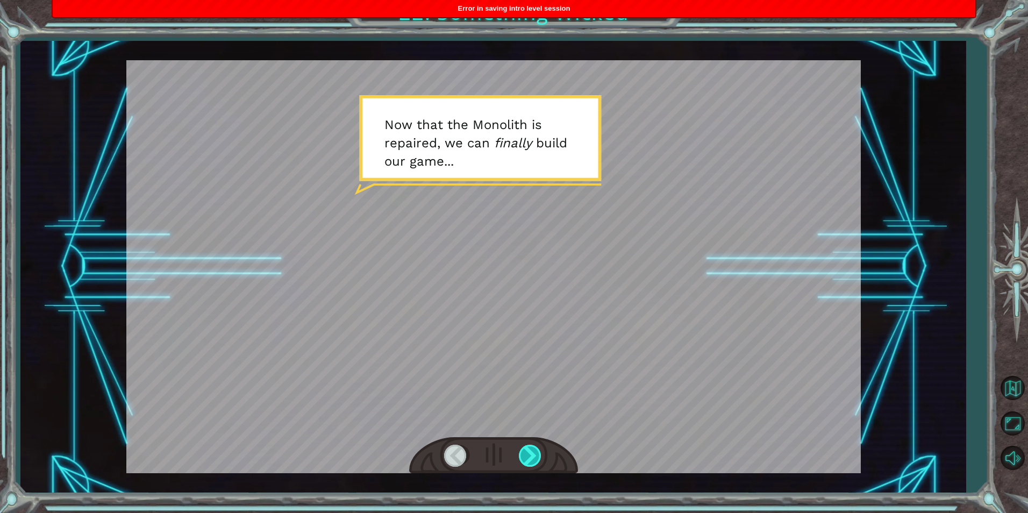
click at [531, 457] on div at bounding box center [531, 456] width 24 height 22
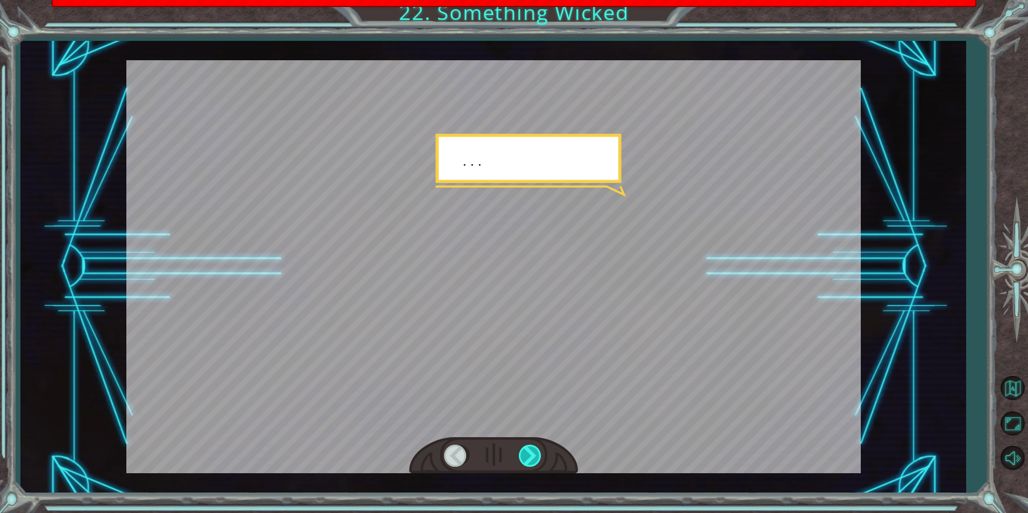
click at [531, 457] on div at bounding box center [531, 456] width 24 height 22
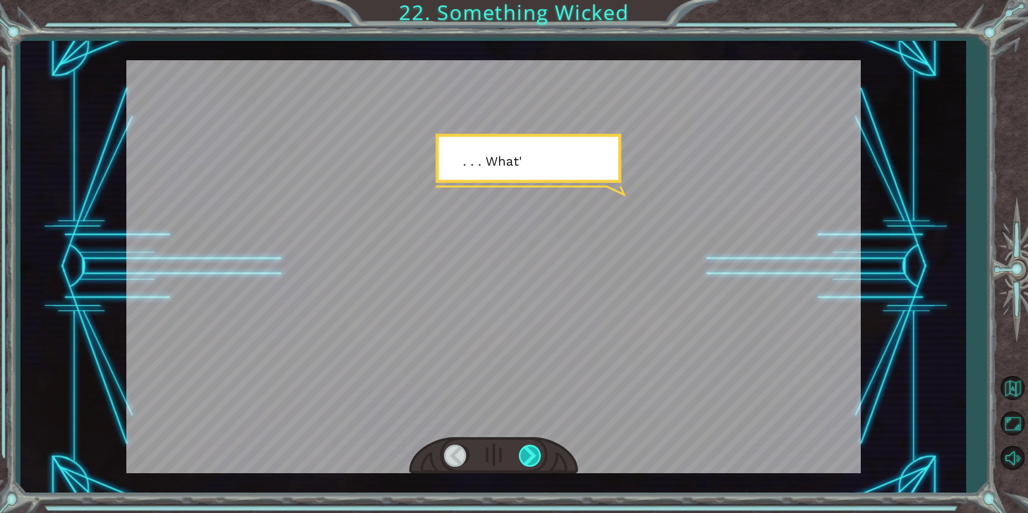
click at [531, 457] on div at bounding box center [531, 456] width 24 height 22
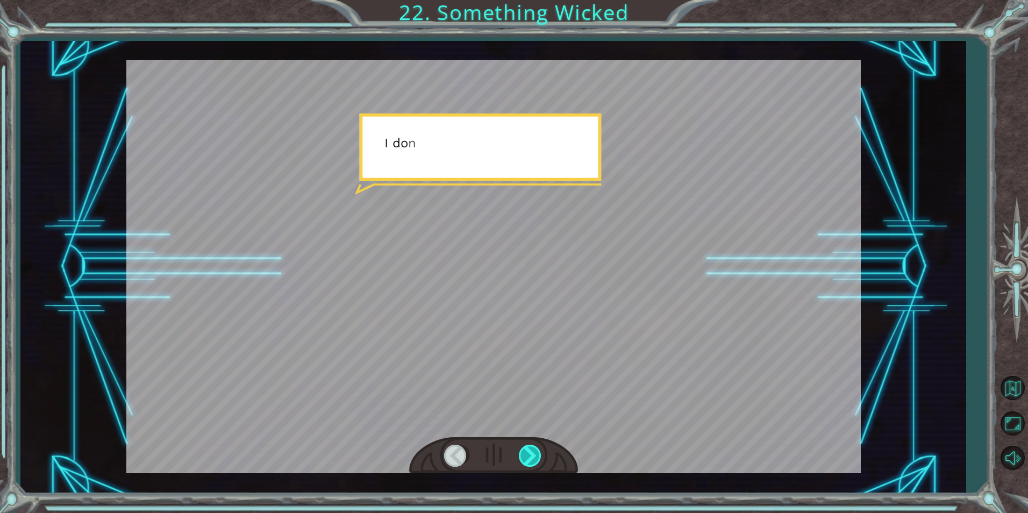
click at [531, 457] on div at bounding box center [531, 456] width 24 height 22
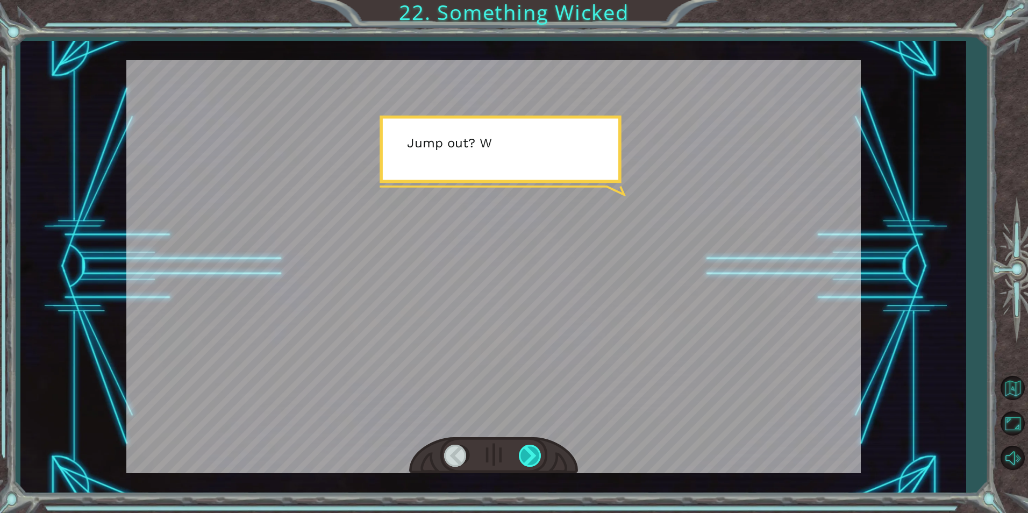
click at [531, 457] on div at bounding box center [531, 456] width 24 height 22
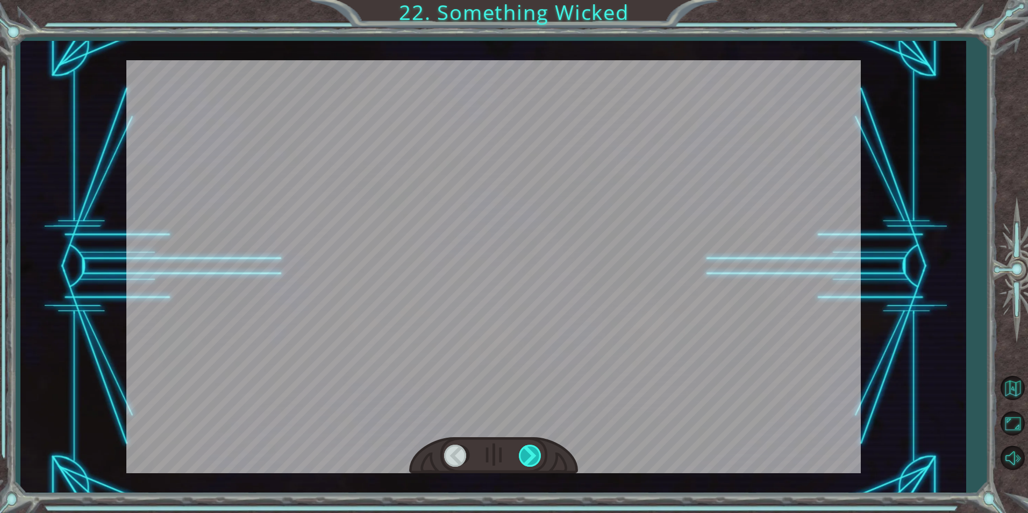
click at [531, 457] on div at bounding box center [531, 456] width 24 height 22
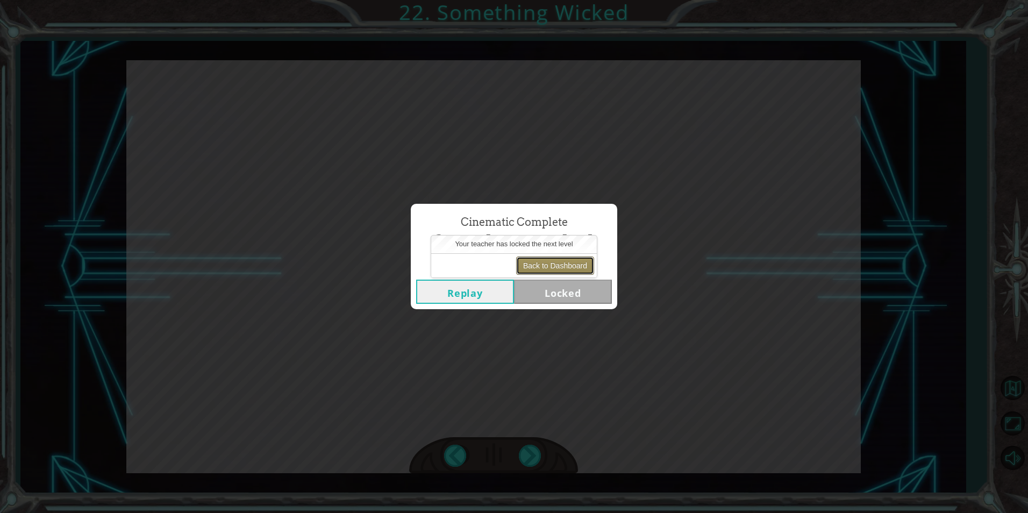
click at [535, 268] on button "Back to Dashboard" at bounding box center [555, 265] width 78 height 18
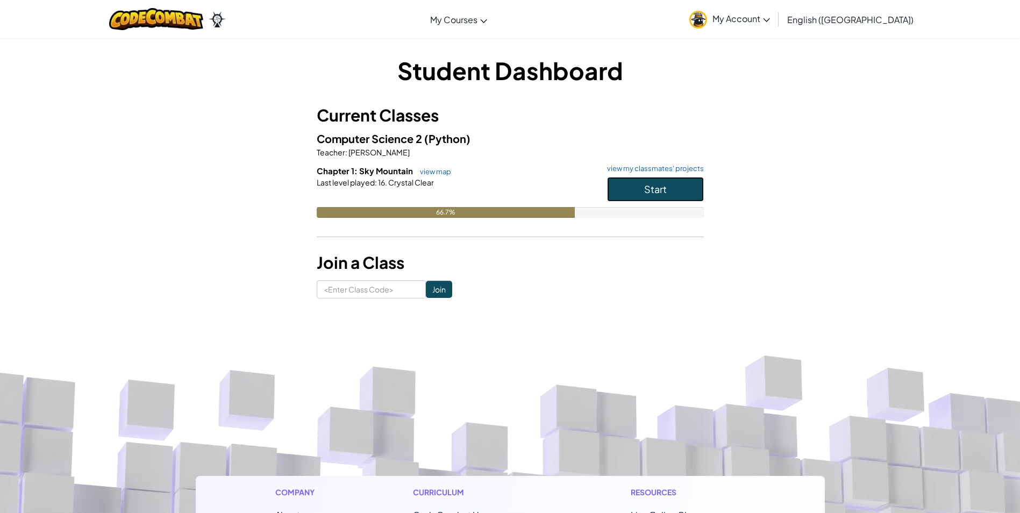
click at [629, 198] on button "Start" at bounding box center [655, 189] width 97 height 25
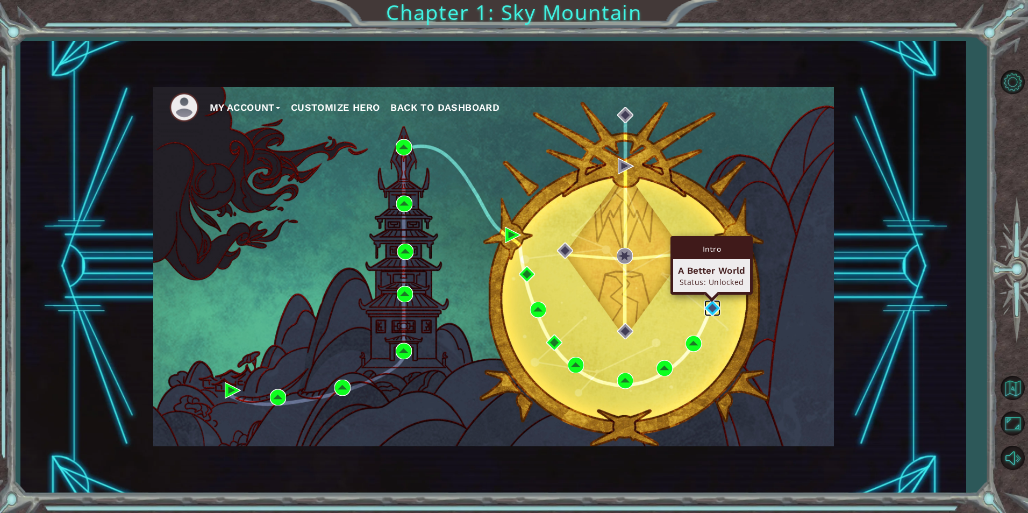
click at [719, 305] on img at bounding box center [712, 308] width 16 height 16
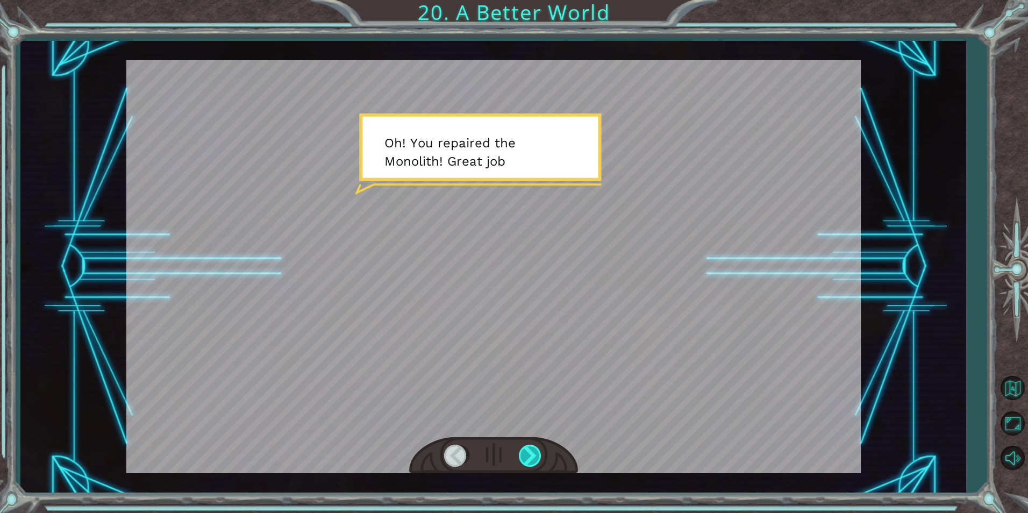
click at [535, 457] on div at bounding box center [531, 456] width 24 height 22
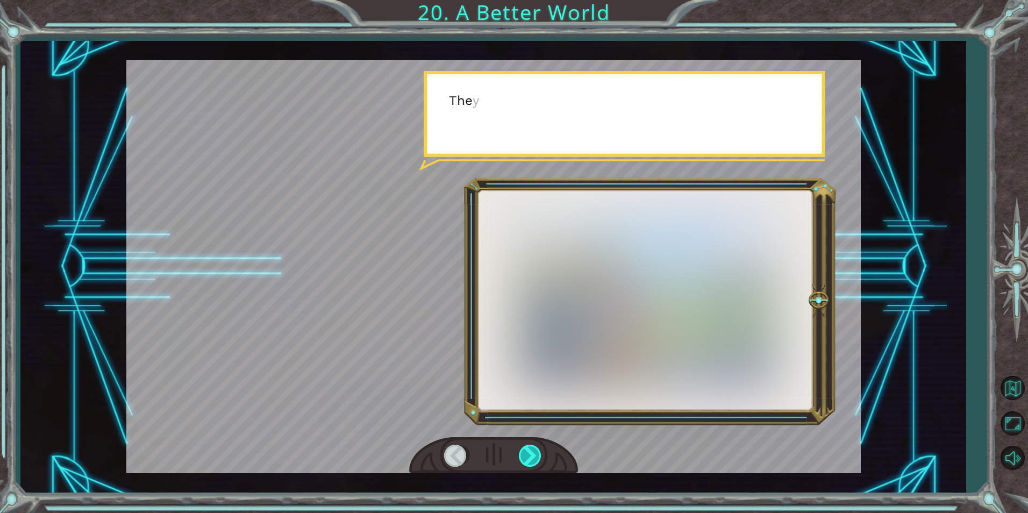
click at [535, 457] on div at bounding box center [531, 456] width 24 height 22
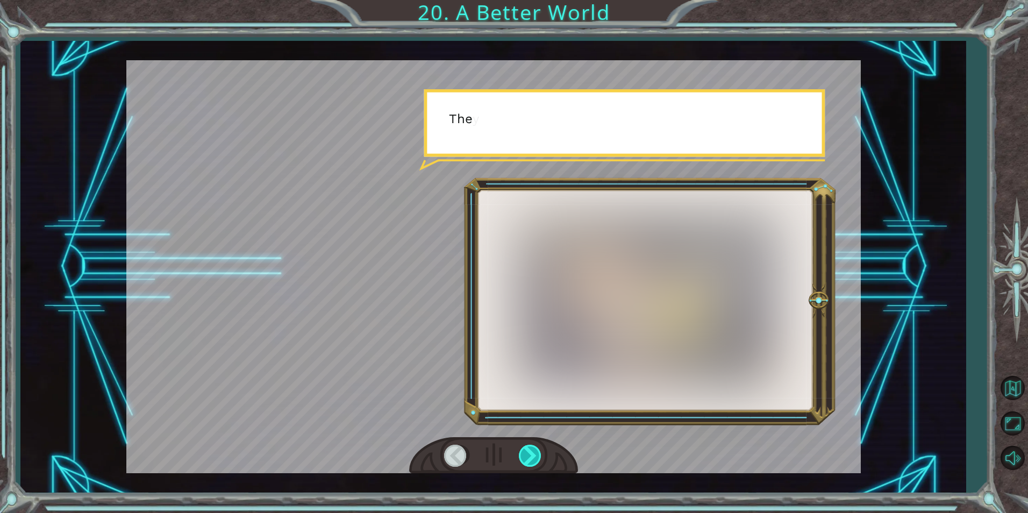
click at [535, 457] on div at bounding box center [531, 456] width 24 height 22
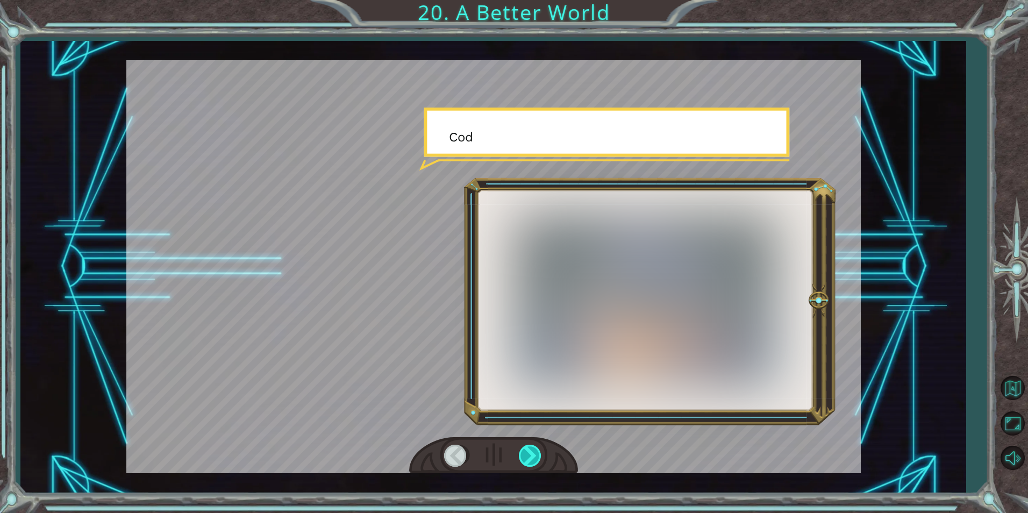
click at [535, 457] on div at bounding box center [531, 456] width 24 height 22
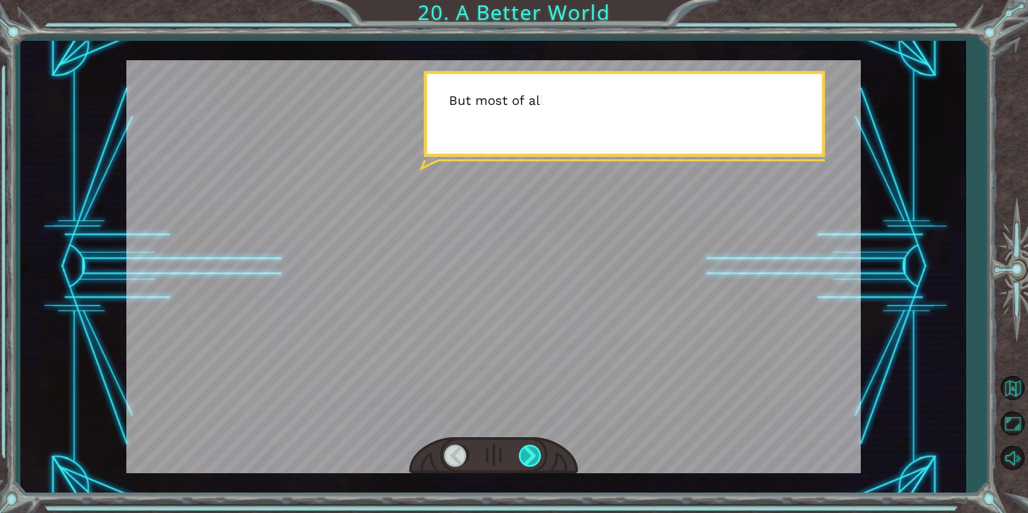
click at [535, 457] on div at bounding box center [531, 456] width 24 height 22
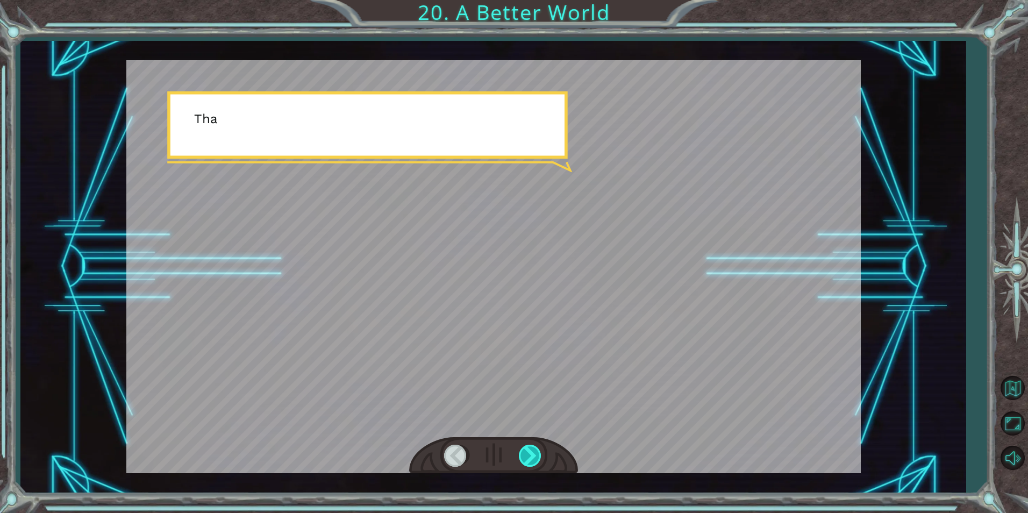
click at [535, 457] on div at bounding box center [531, 456] width 24 height 22
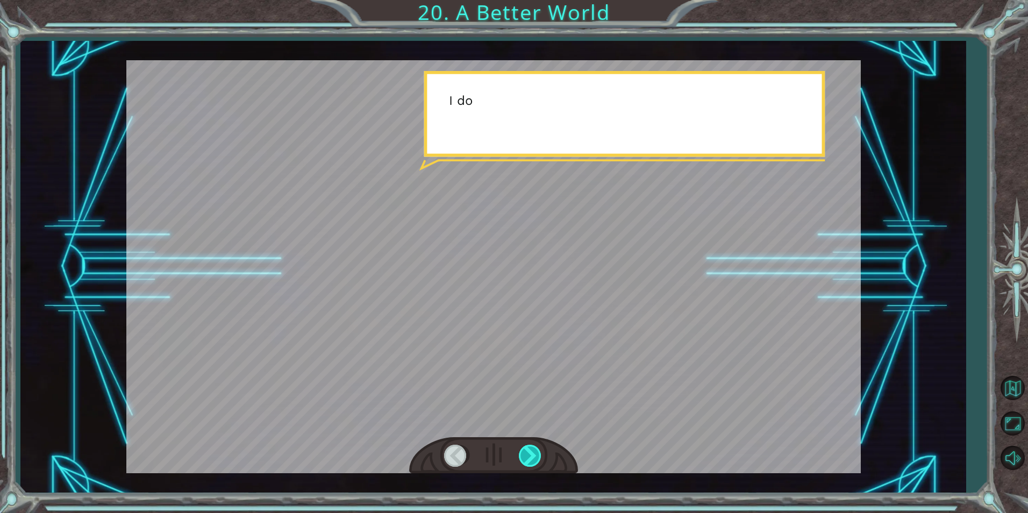
click at [535, 457] on div at bounding box center [531, 456] width 24 height 22
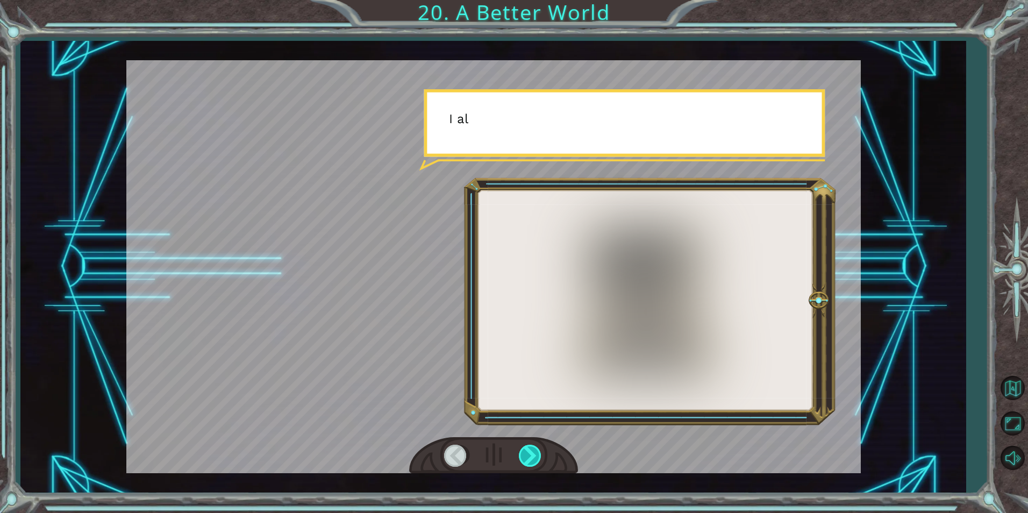
click at [535, 457] on div at bounding box center [531, 456] width 24 height 22
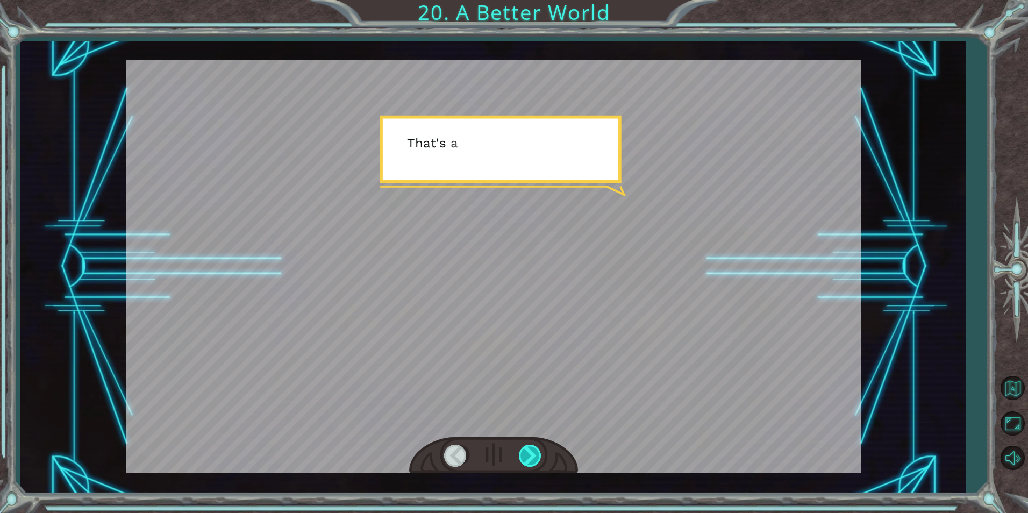
click at [535, 457] on div at bounding box center [531, 456] width 24 height 22
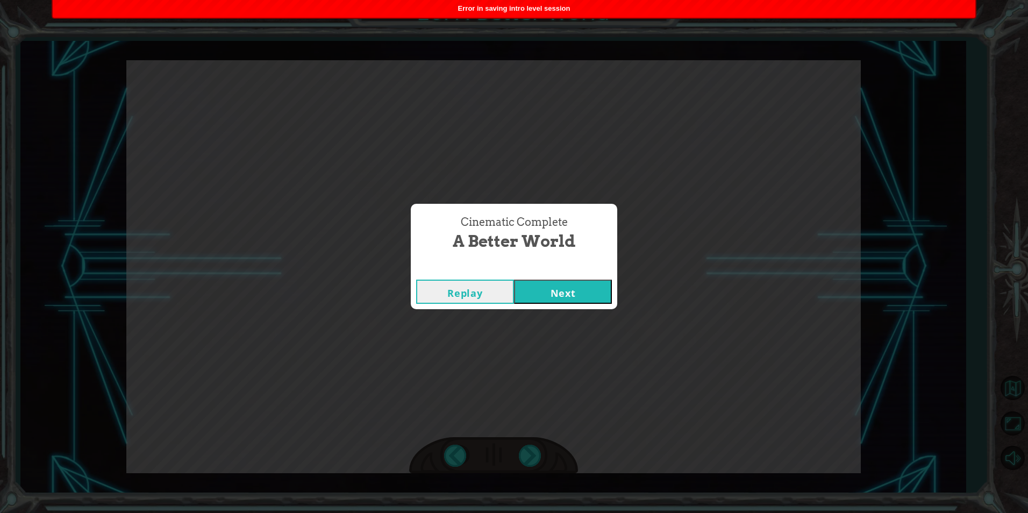
click at [561, 294] on button "Next" at bounding box center [563, 292] width 98 height 24
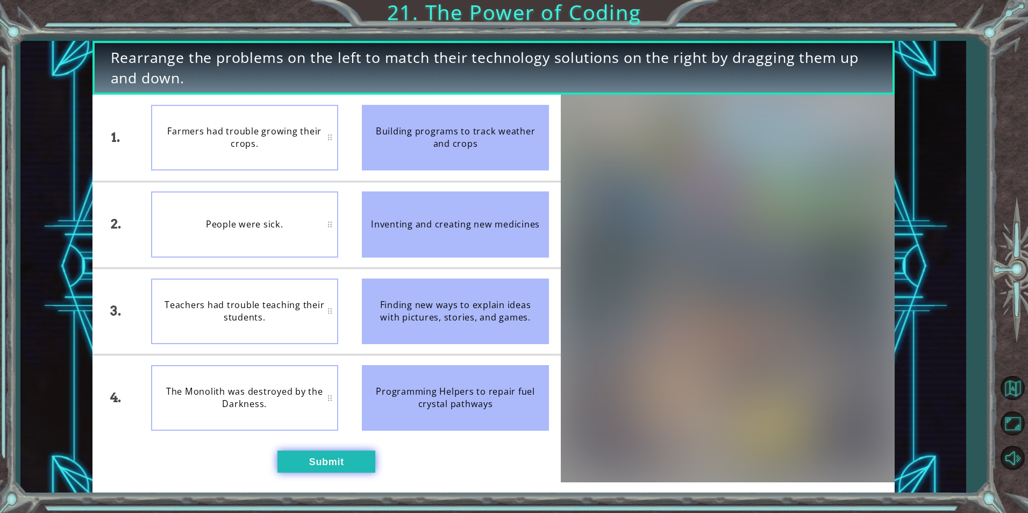
click at [314, 459] on button "Submit" at bounding box center [326, 462] width 98 height 22
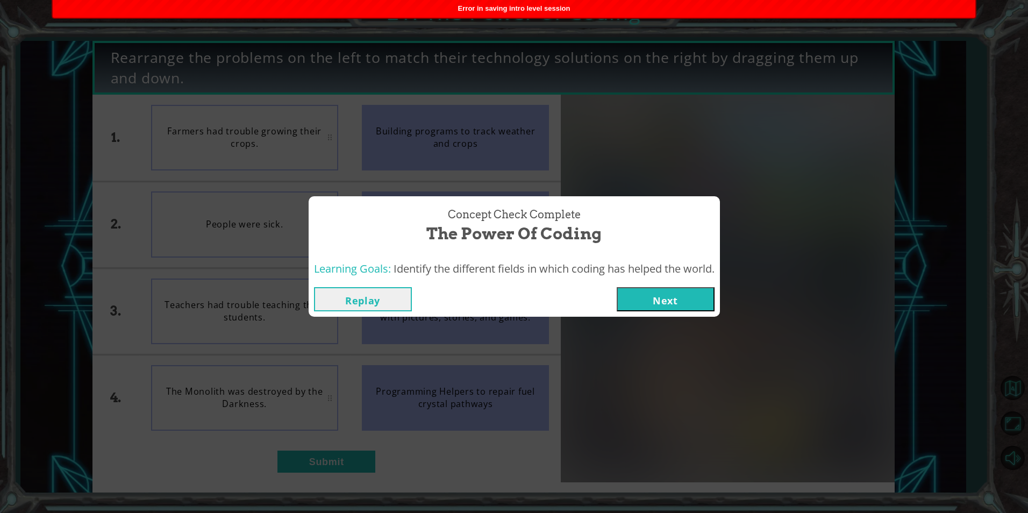
click at [629, 315] on div "Replay Next" at bounding box center [514, 299] width 411 height 35
click at [659, 294] on button "Next" at bounding box center [666, 299] width 98 height 24
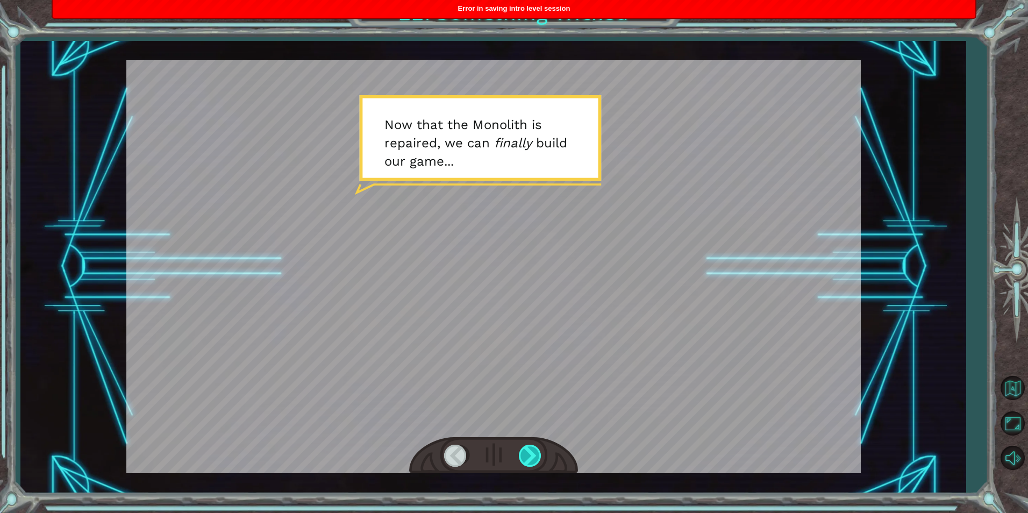
click at [527, 453] on div at bounding box center [531, 456] width 24 height 22
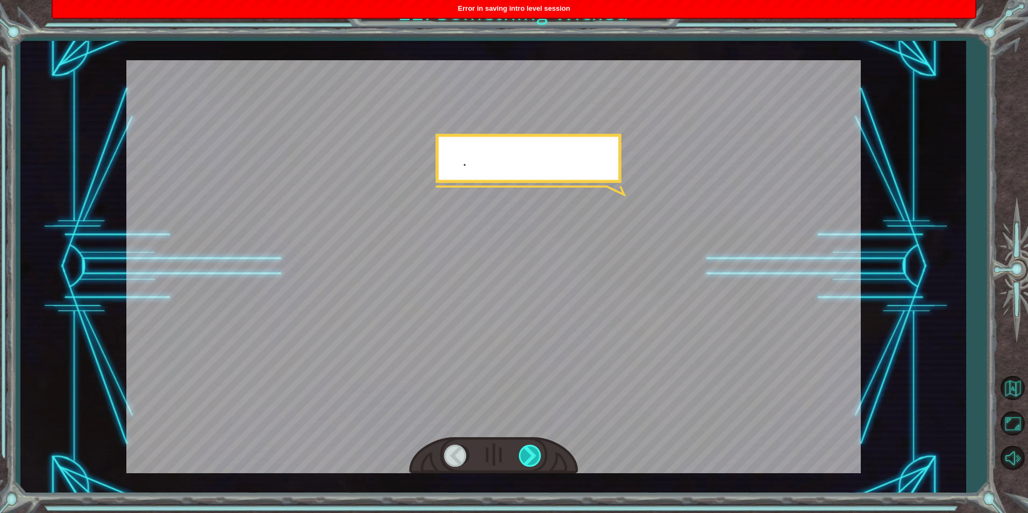
click at [527, 453] on div at bounding box center [531, 456] width 24 height 22
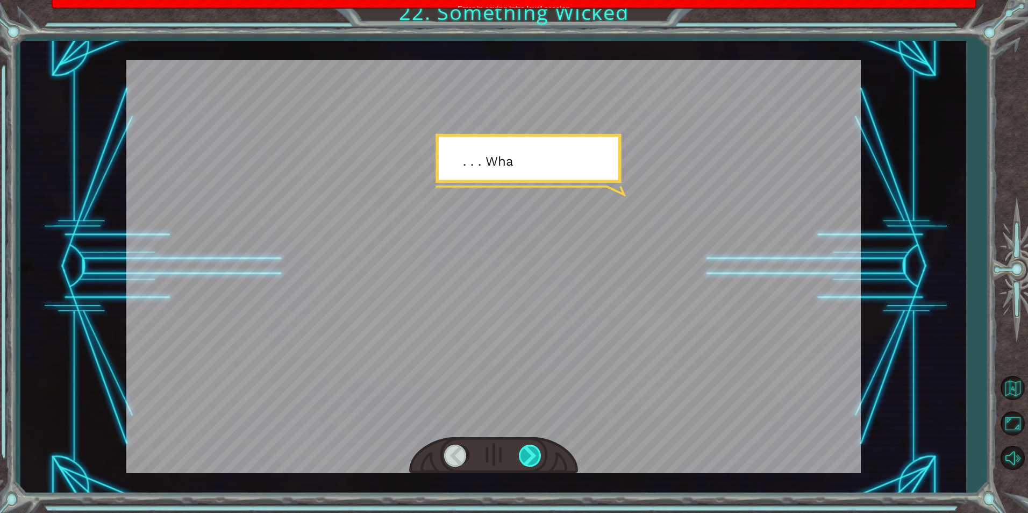
click at [527, 453] on div at bounding box center [531, 456] width 24 height 22
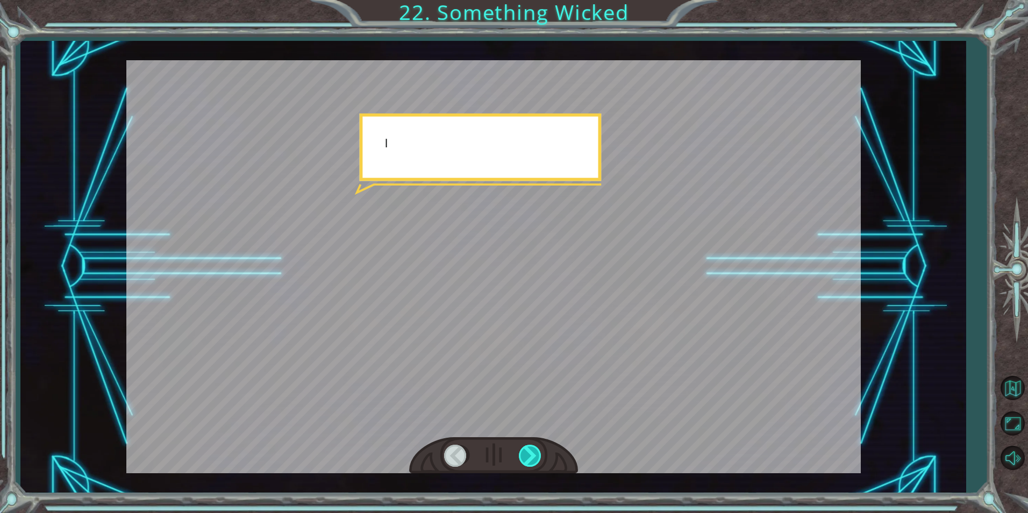
click at [527, 453] on div at bounding box center [531, 456] width 24 height 22
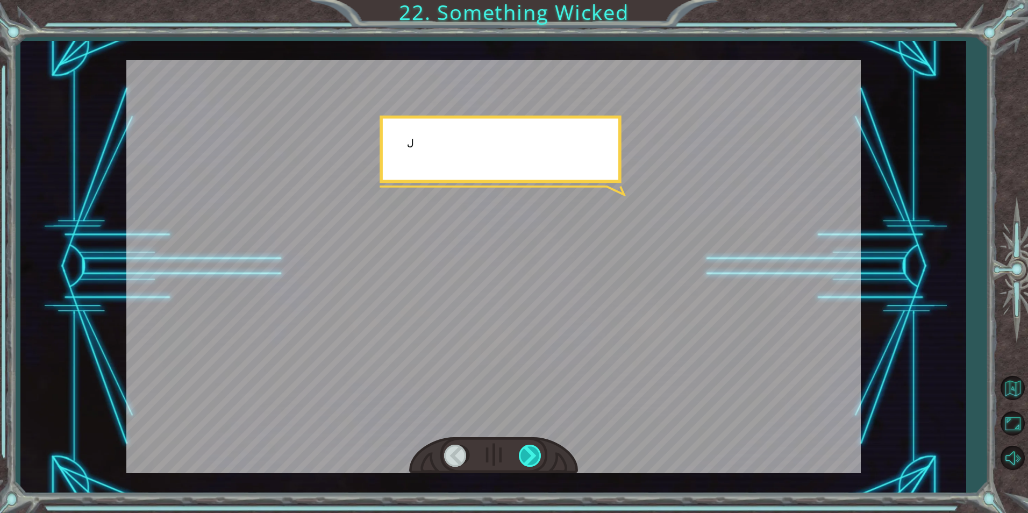
click at [527, 453] on div at bounding box center [531, 456] width 24 height 22
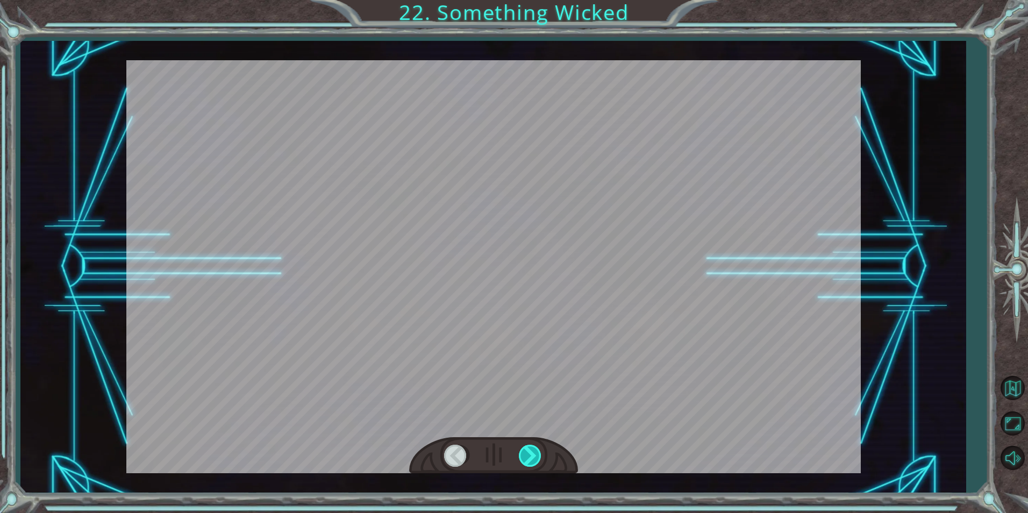
click at [536, 455] on div at bounding box center [531, 456] width 24 height 22
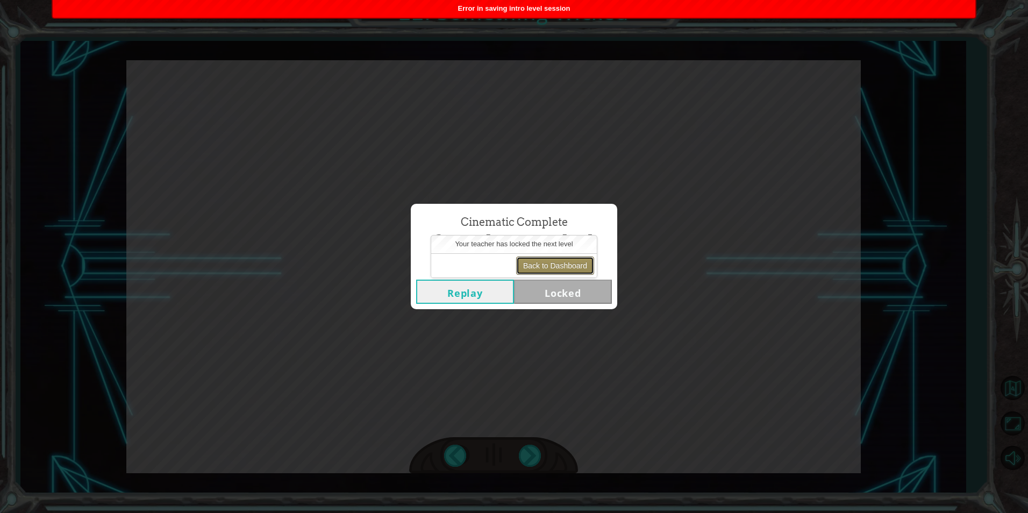
click at [565, 262] on button "Back to Dashboard" at bounding box center [555, 265] width 78 height 18
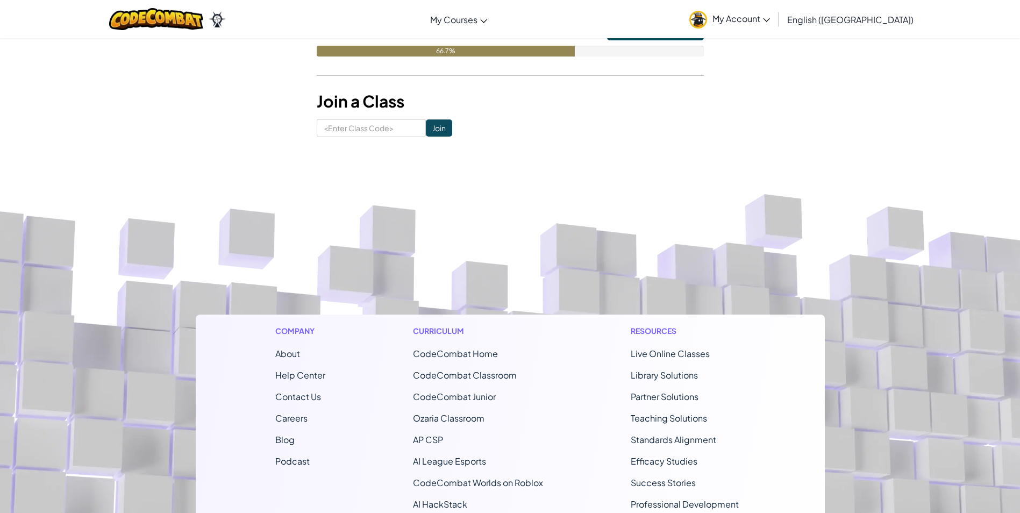
scroll to position [269, 0]
